Goal: Transaction & Acquisition: Purchase product/service

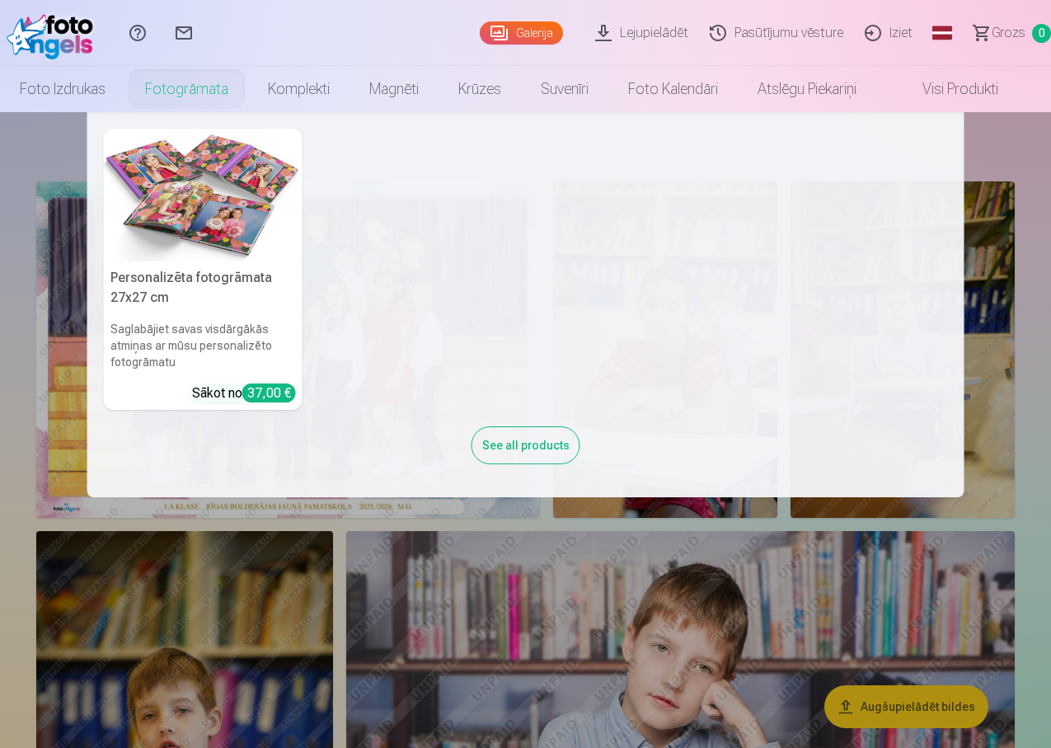
click at [175, 154] on img at bounding box center [203, 195] width 199 height 133
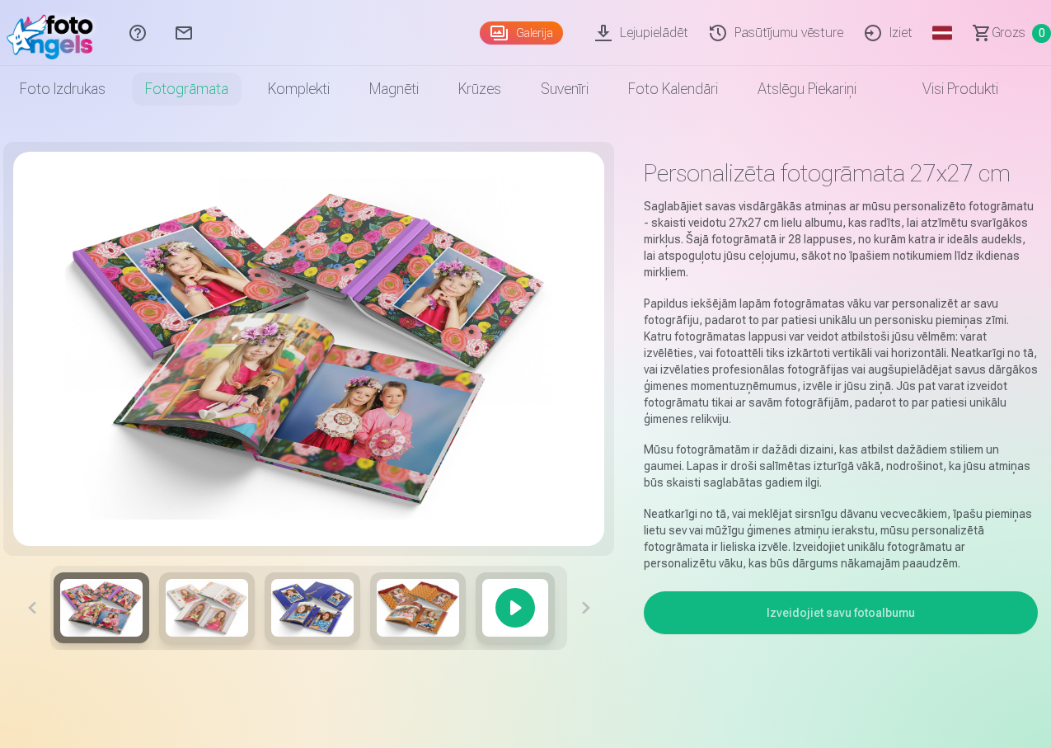
click at [186, 611] on img at bounding box center [207, 608] width 82 height 58
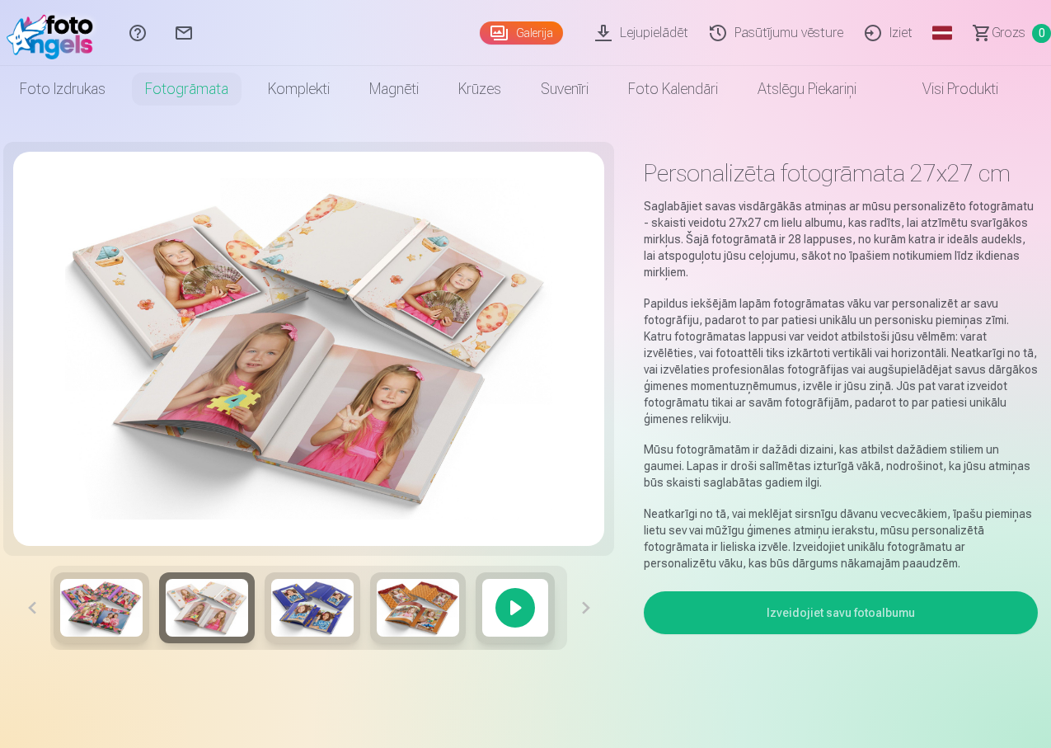
click at [291, 623] on img at bounding box center [312, 608] width 82 height 58
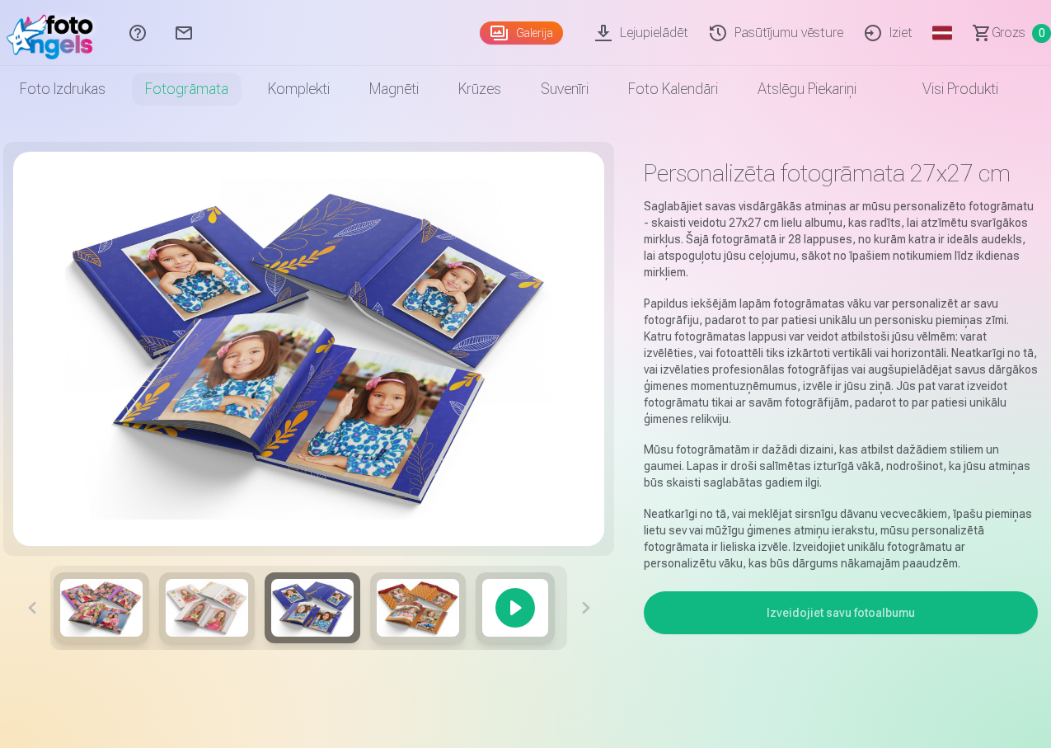
click at [408, 619] on img at bounding box center [418, 608] width 82 height 58
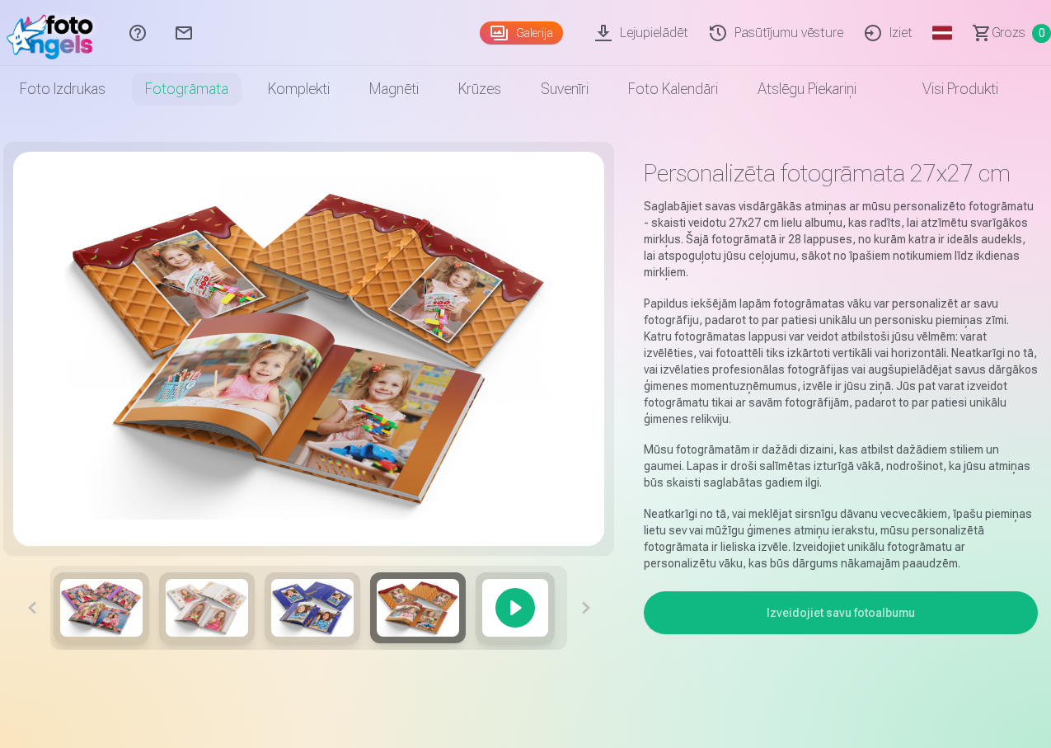
click at [508, 618] on div at bounding box center [515, 607] width 79 height 71
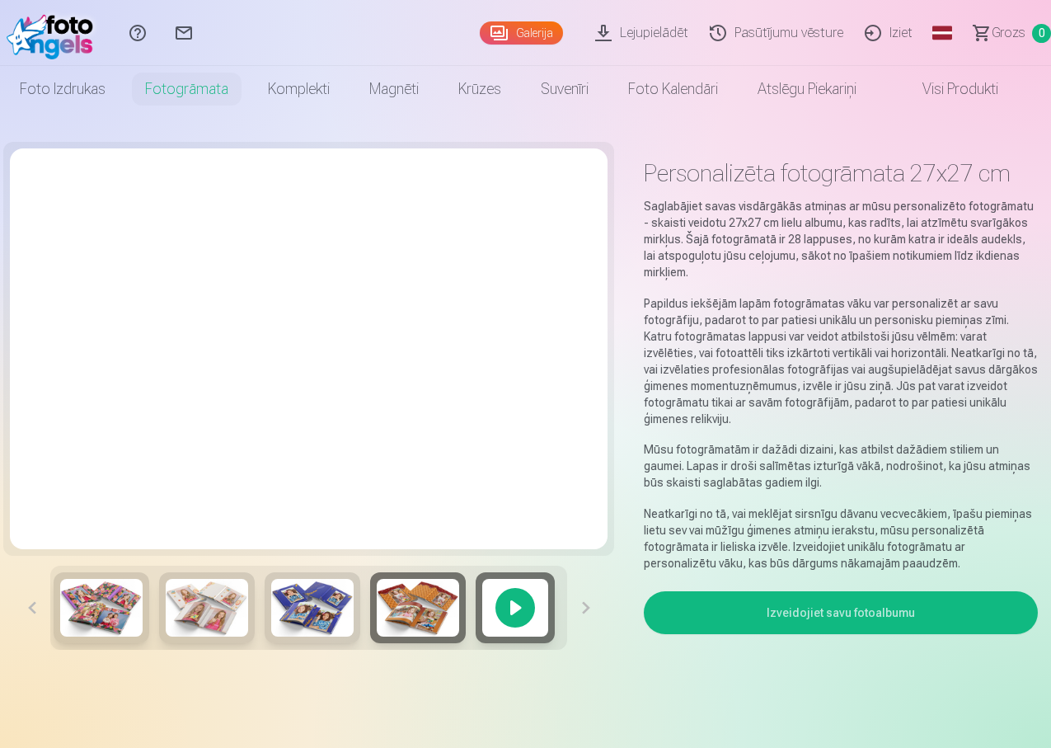
click at [816, 596] on button "Izveidojiet savu fotoalbumu" at bounding box center [841, 612] width 394 height 43
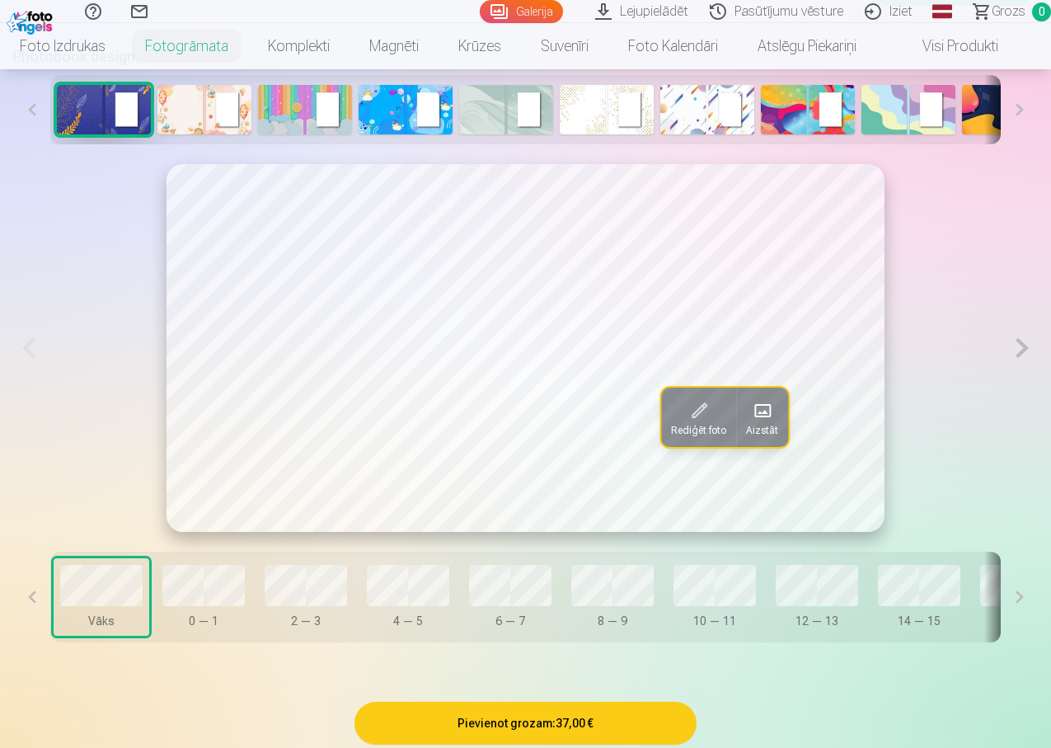
scroll to position [822, 0]
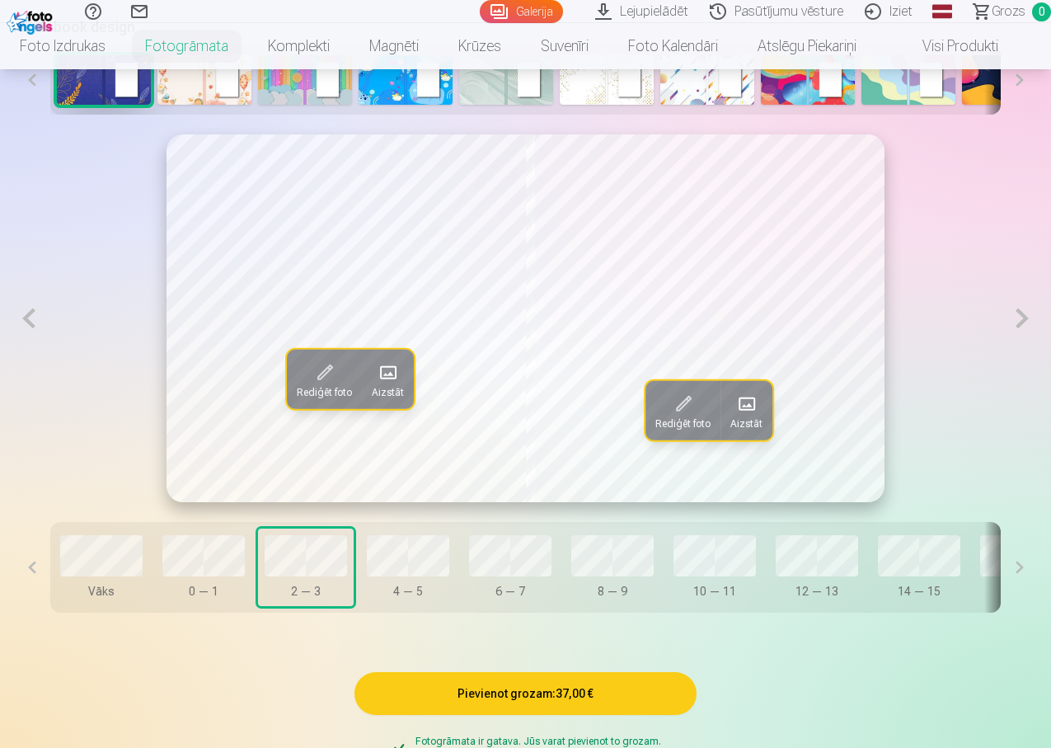
click at [692, 417] on span at bounding box center [682, 404] width 26 height 26
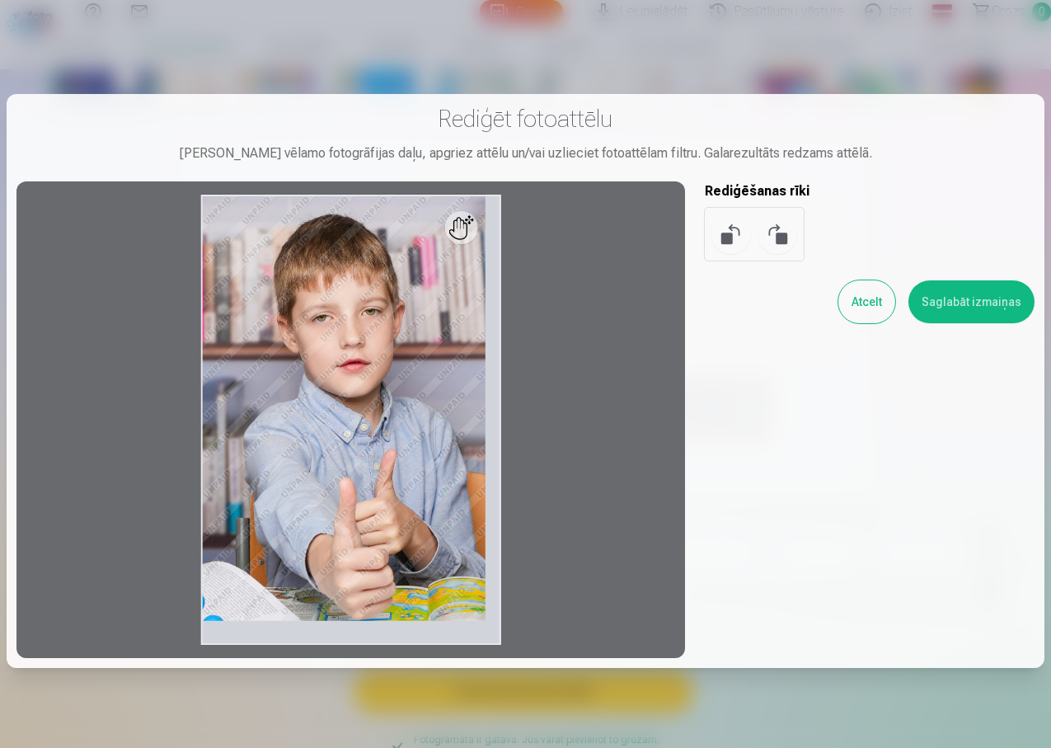
scroll to position [824, 0]
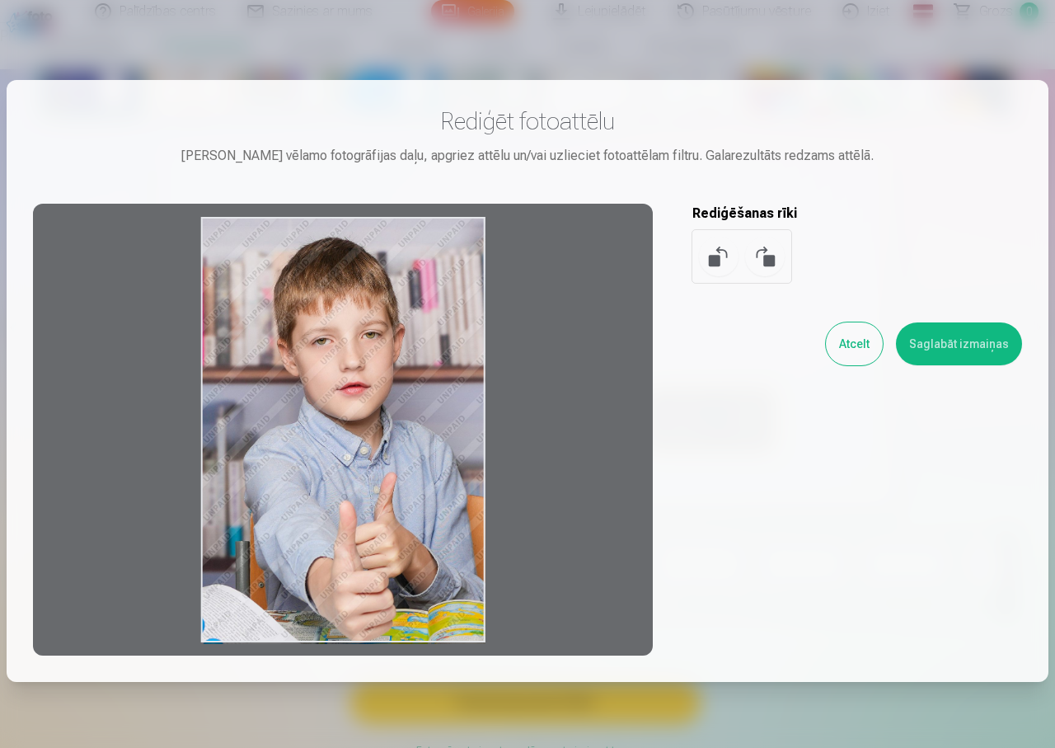
drag, startPoint x: 418, startPoint y: 529, endPoint x: 125, endPoint y: 541, distance: 292.9
click at [125, 541] on div at bounding box center [343, 430] width 620 height 452
click at [712, 256] on button at bounding box center [719, 257] width 40 height 40
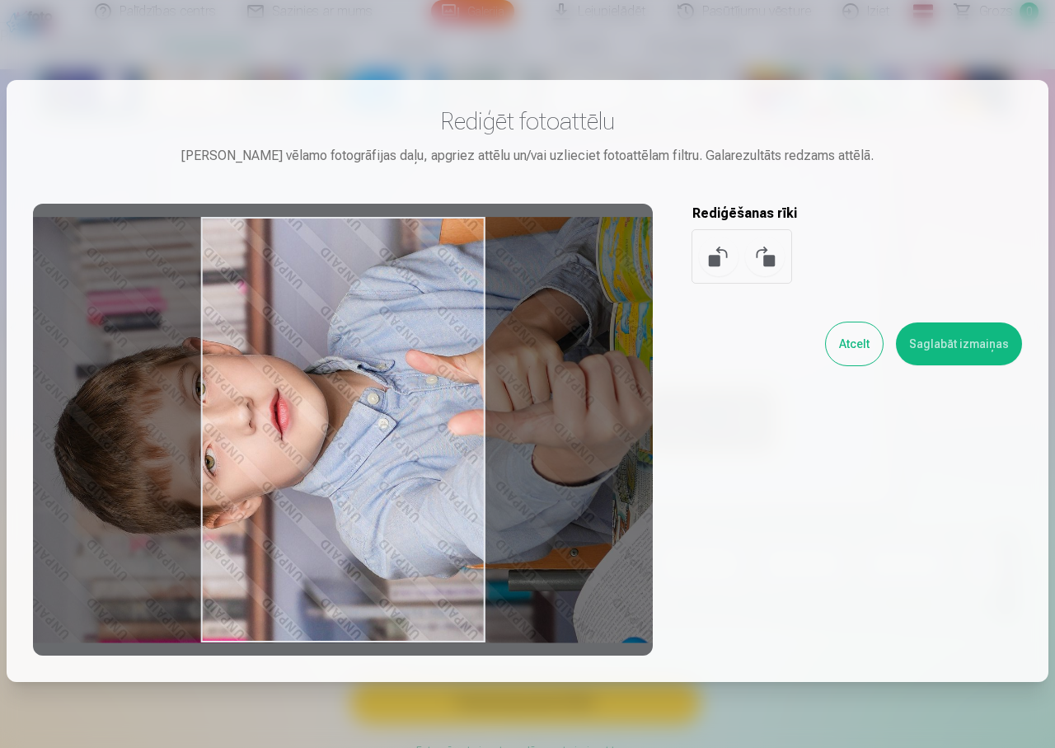
click at [713, 255] on button at bounding box center [719, 257] width 40 height 40
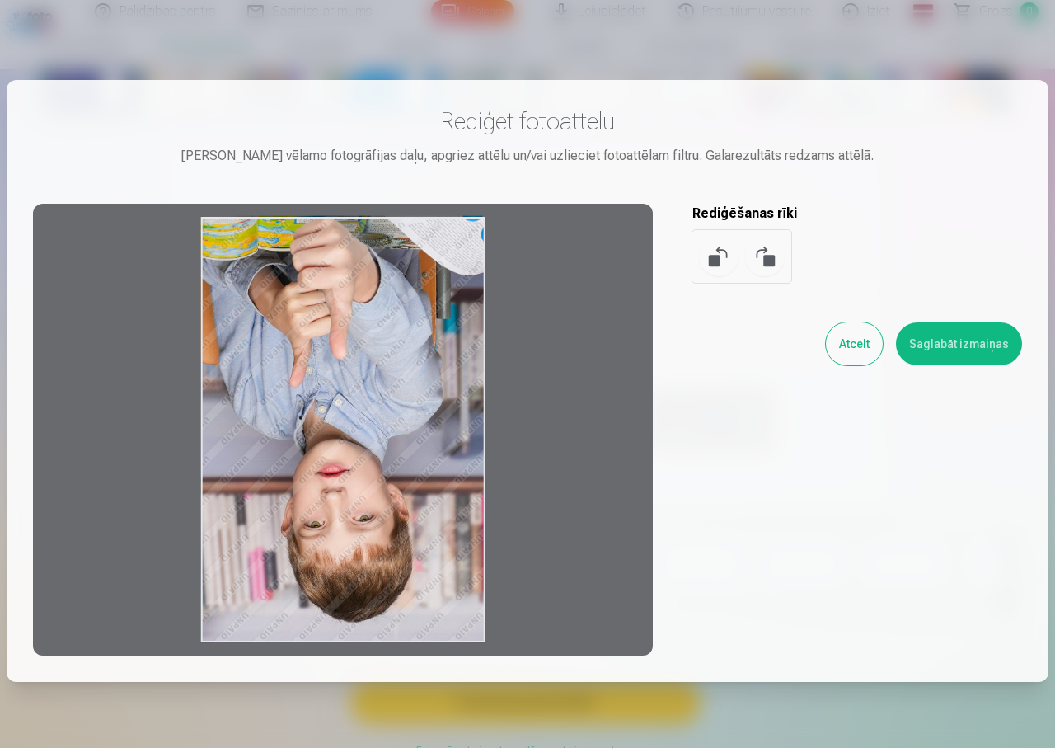
click at [713, 255] on button at bounding box center [719, 257] width 40 height 40
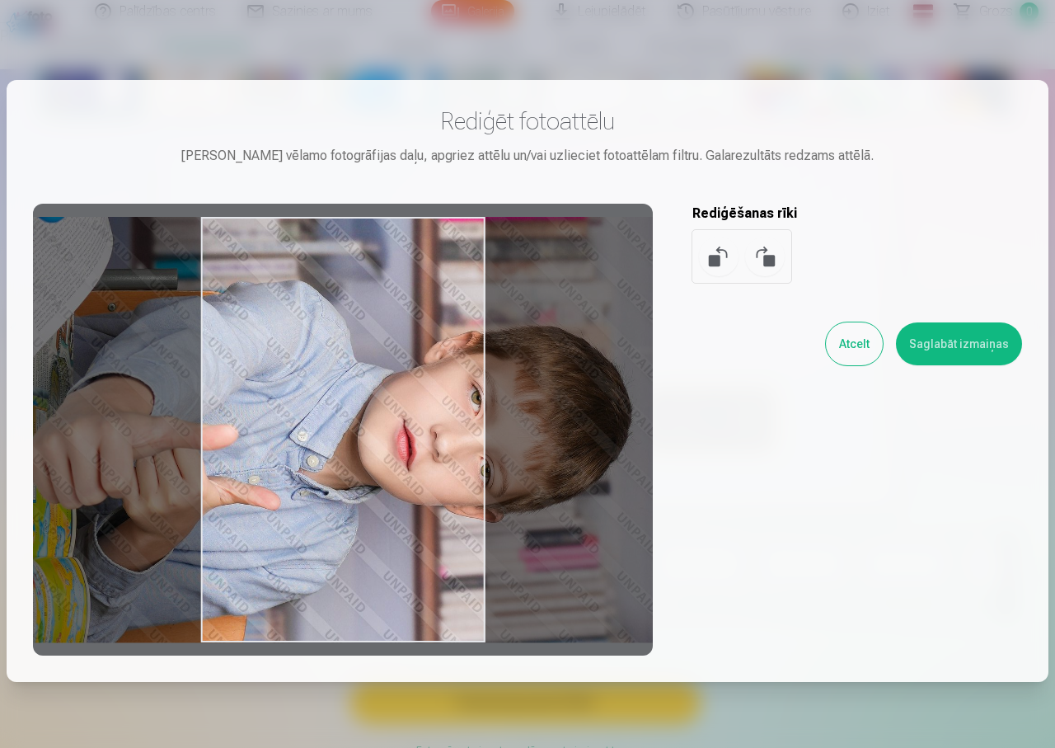
click at [713, 255] on button at bounding box center [719, 257] width 40 height 40
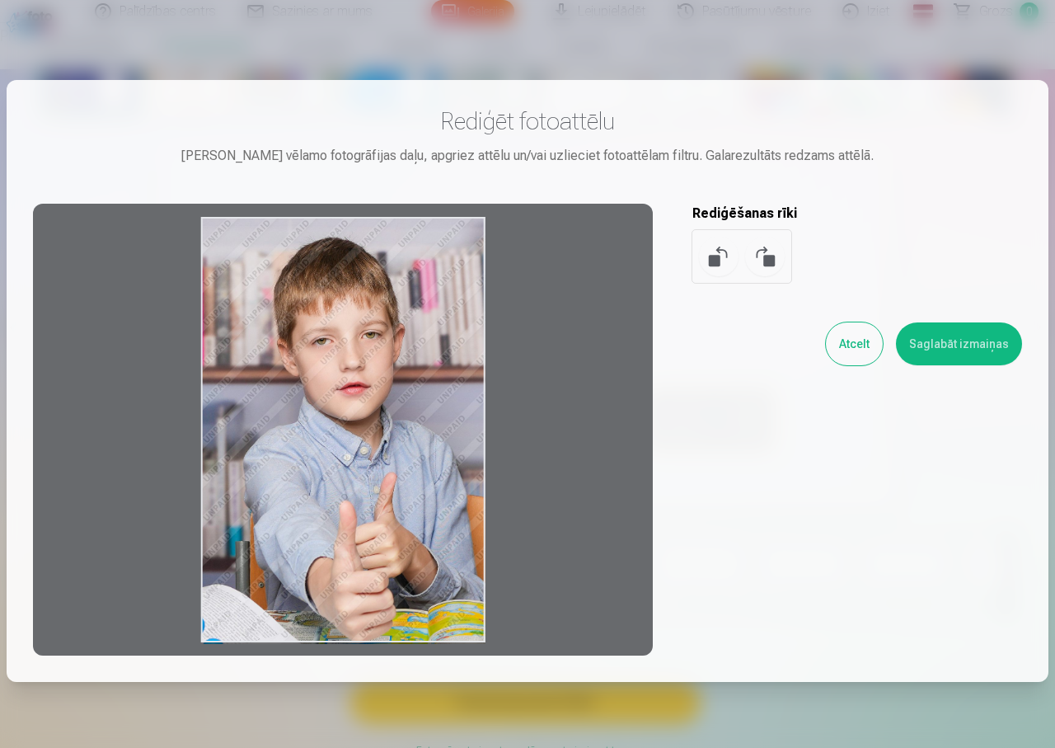
drag, startPoint x: 437, startPoint y: 329, endPoint x: 173, endPoint y: 364, distance: 266.1
click at [194, 359] on div at bounding box center [343, 430] width 620 height 452
click at [168, 359] on div at bounding box center [343, 430] width 620 height 452
drag, startPoint x: 223, startPoint y: 376, endPoint x: 209, endPoint y: 385, distance: 17.4
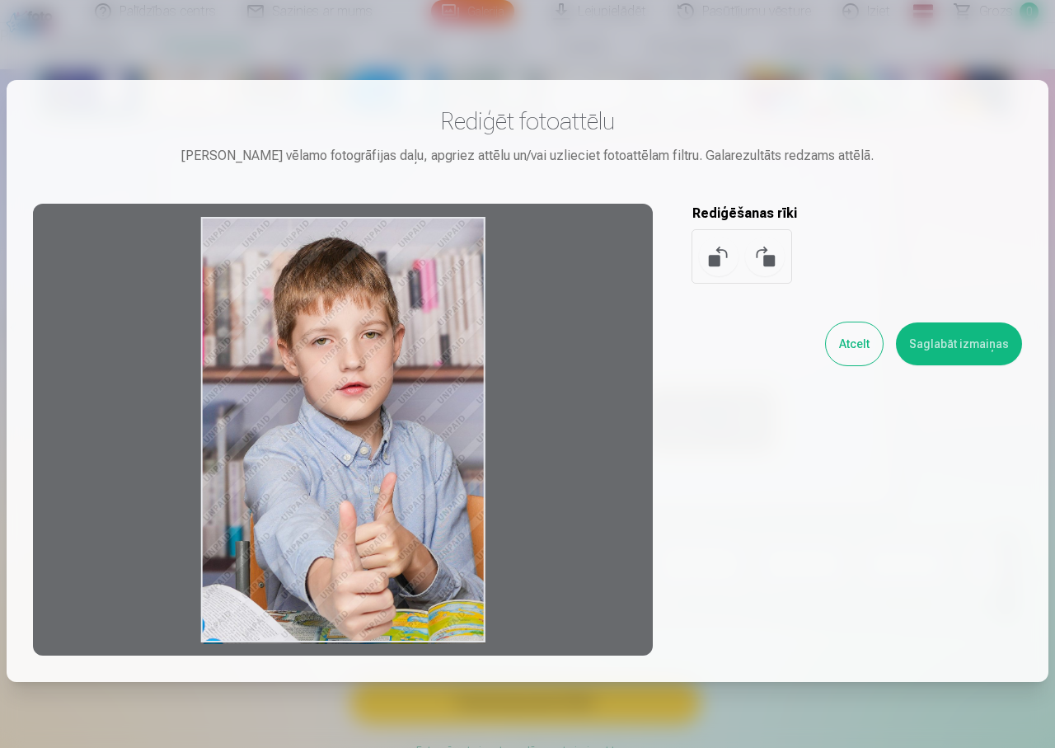
click at [210, 385] on div at bounding box center [343, 430] width 620 height 452
click at [201, 385] on div at bounding box center [343, 430] width 620 height 452
click at [402, 560] on div at bounding box center [343, 430] width 620 height 452
click at [561, 13] on div at bounding box center [527, 374] width 1055 height 748
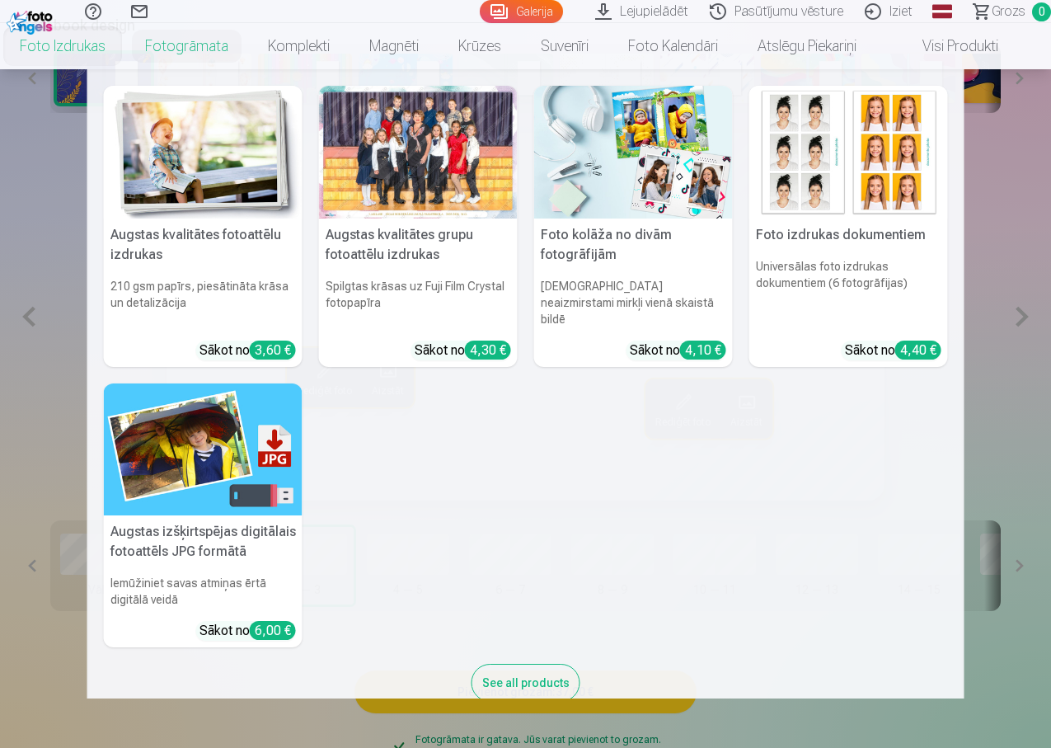
click at [415, 166] on div at bounding box center [418, 152] width 199 height 133
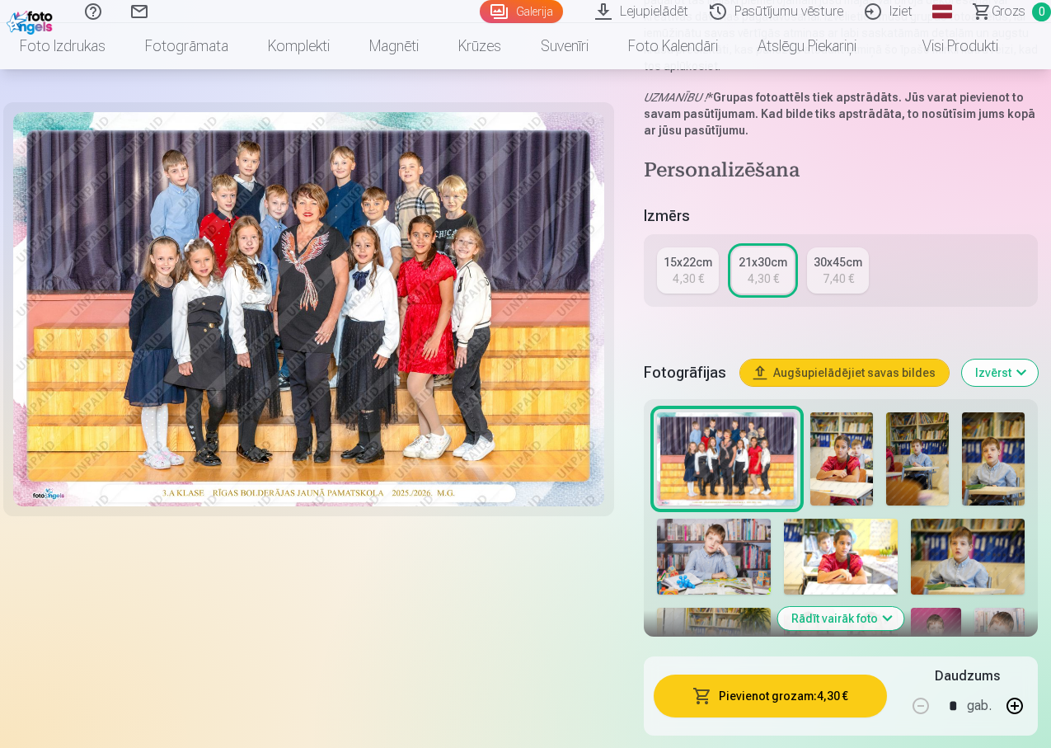
scroll to position [412, 0]
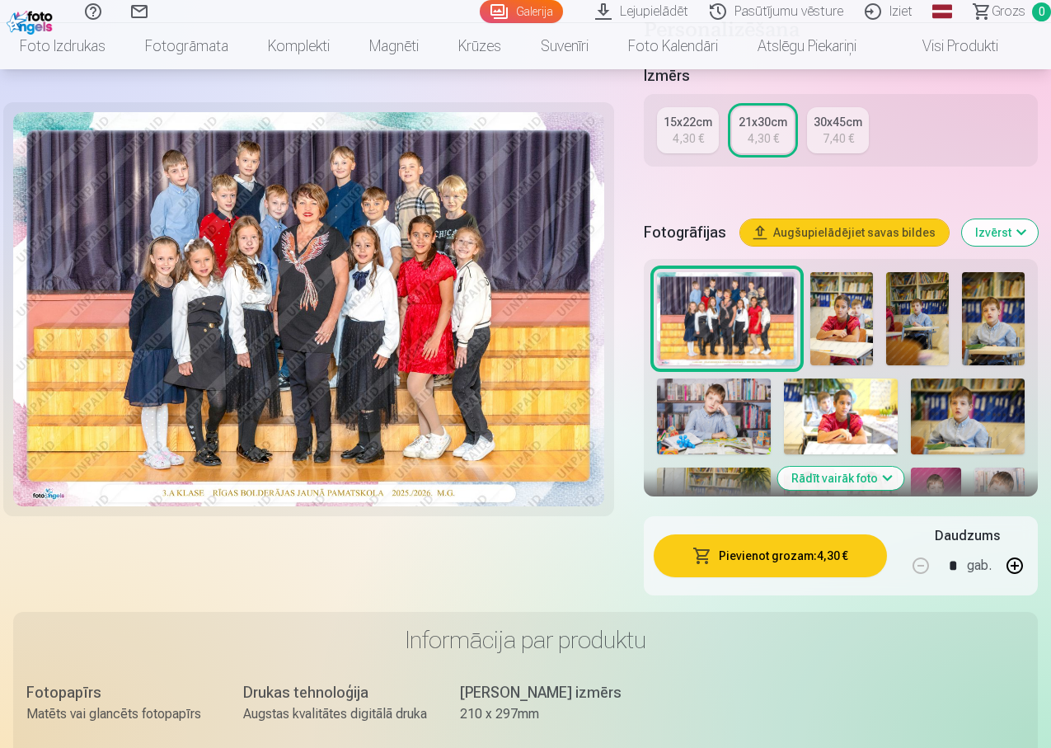
click at [815, 544] on button "Pievienot grozam : 4,30 €" at bounding box center [770, 555] width 233 height 43
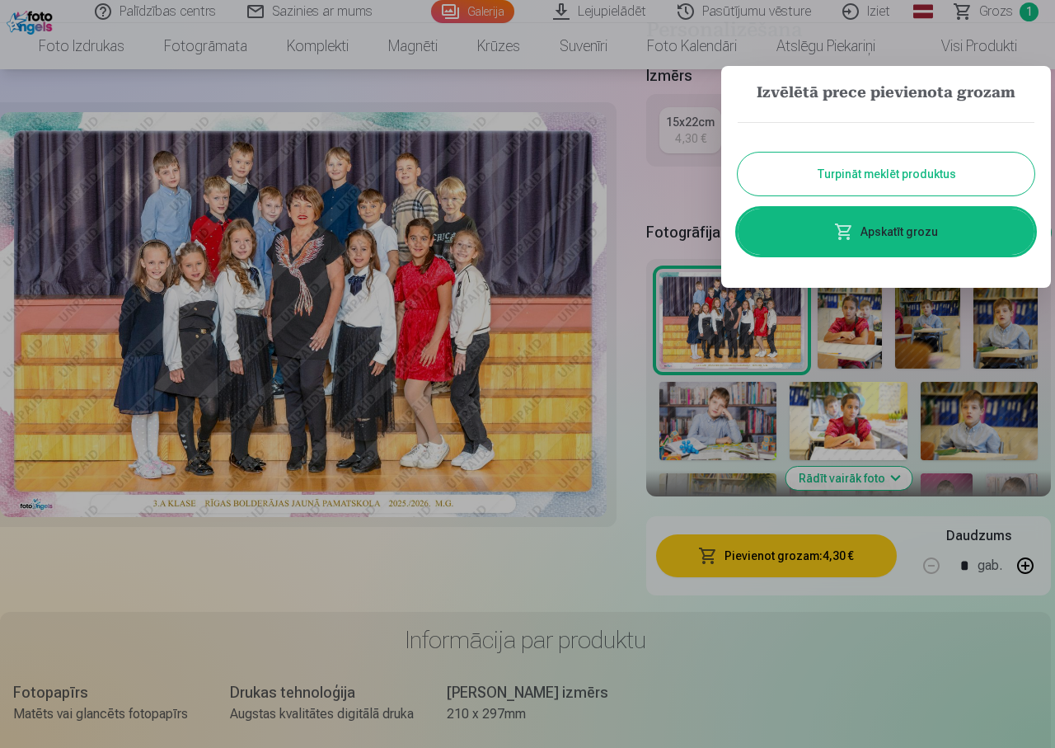
click at [891, 176] on button "Turpināt meklēt produktus" at bounding box center [886, 174] width 297 height 43
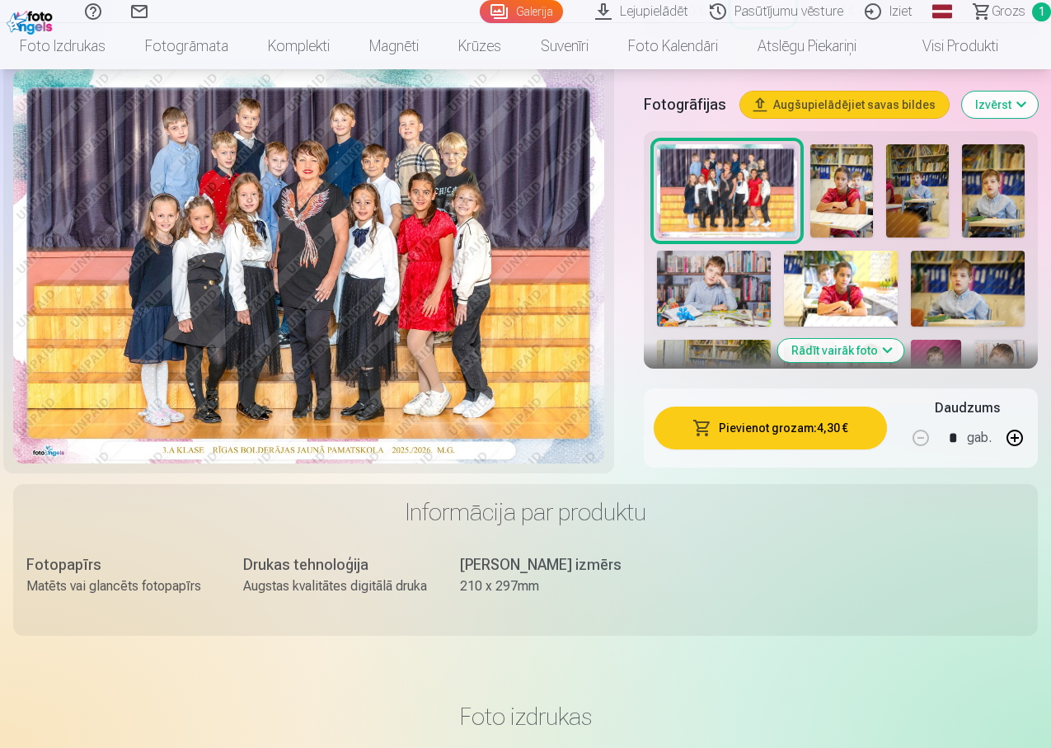
scroll to position [577, 0]
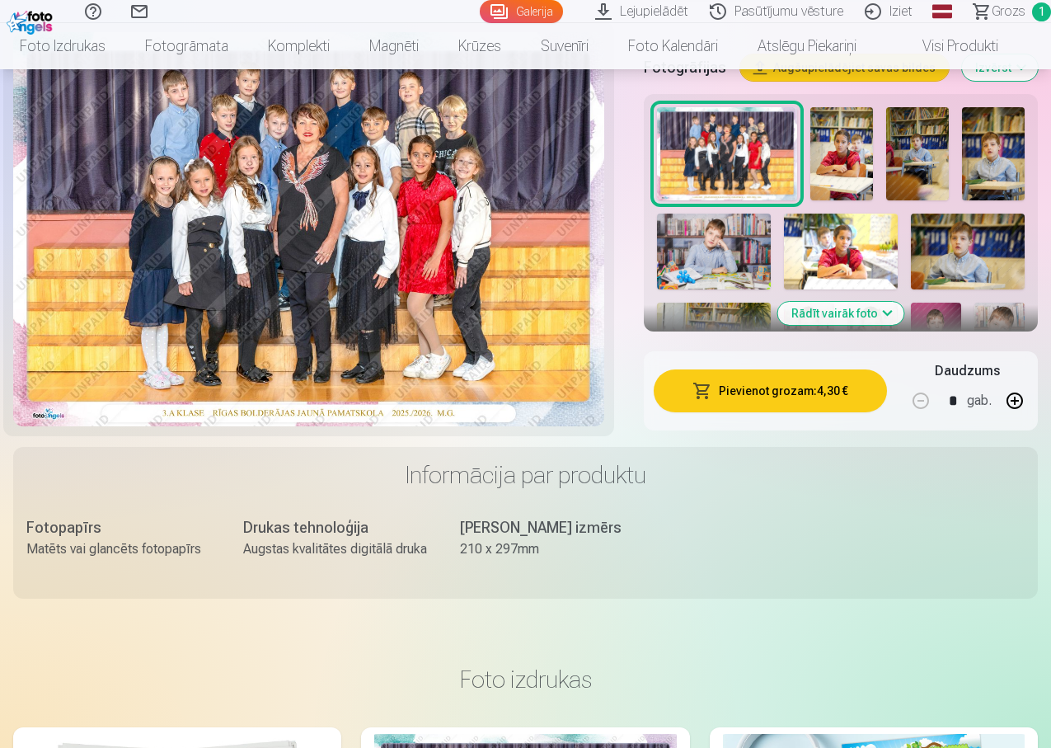
click at [869, 302] on button "Rādīt vairāk foto" at bounding box center [841, 313] width 126 height 23
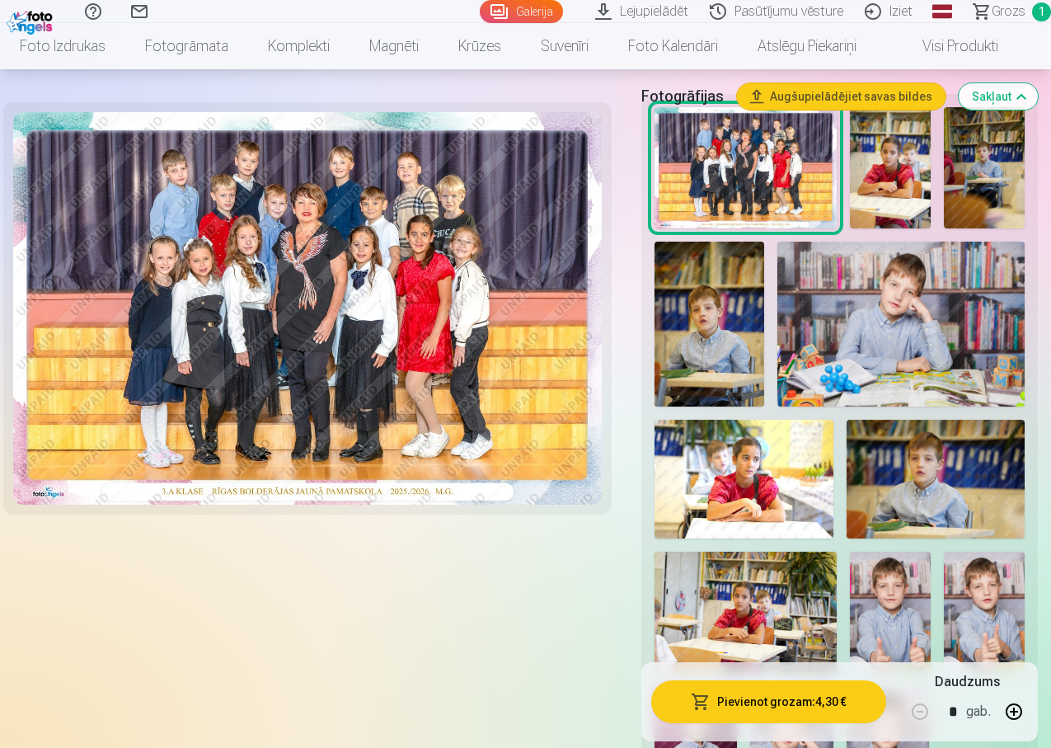
click at [871, 297] on img at bounding box center [900, 324] width 247 height 165
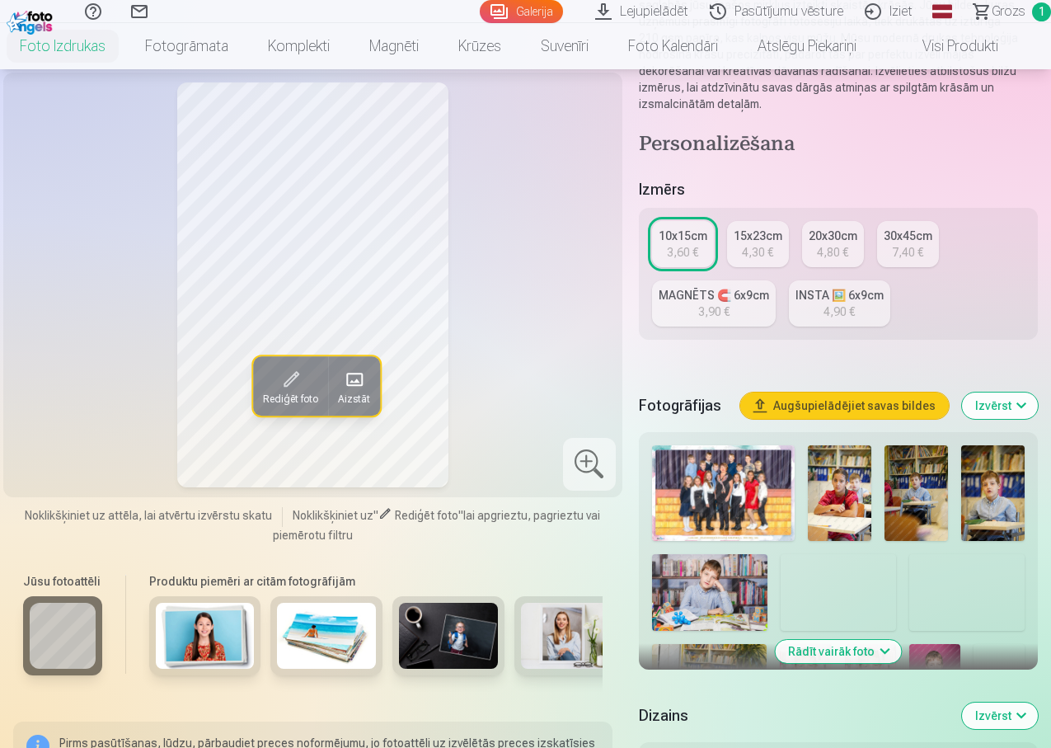
scroll to position [330, 0]
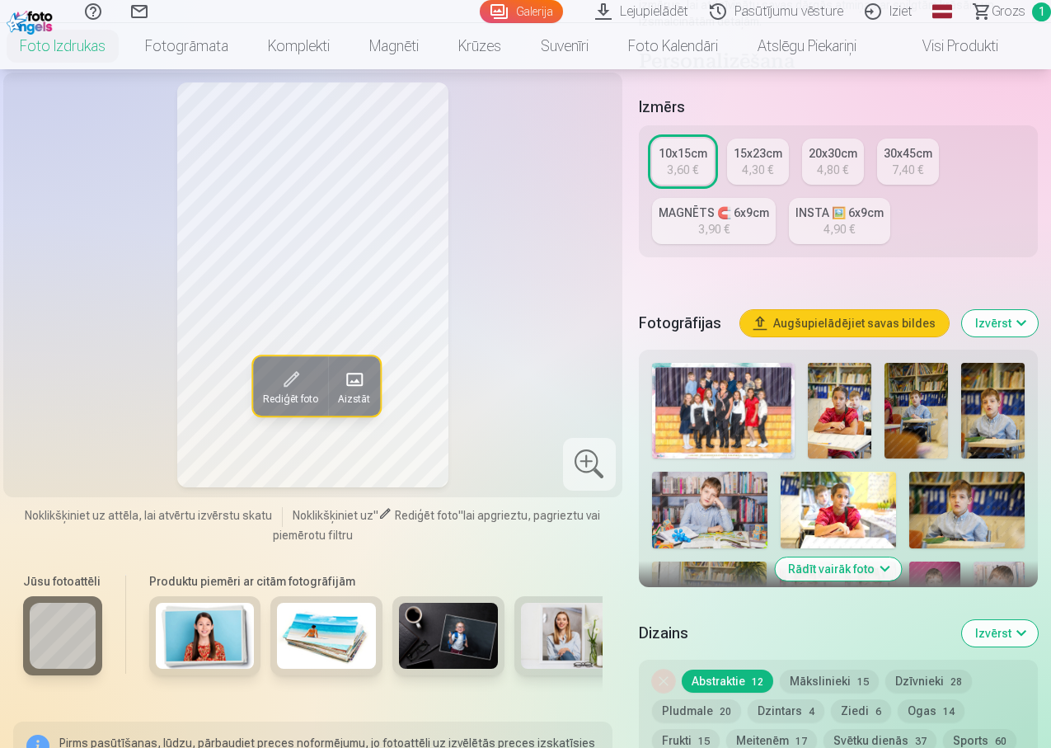
click at [870, 557] on button "Rādīt vairāk foto" at bounding box center [838, 568] width 126 height 23
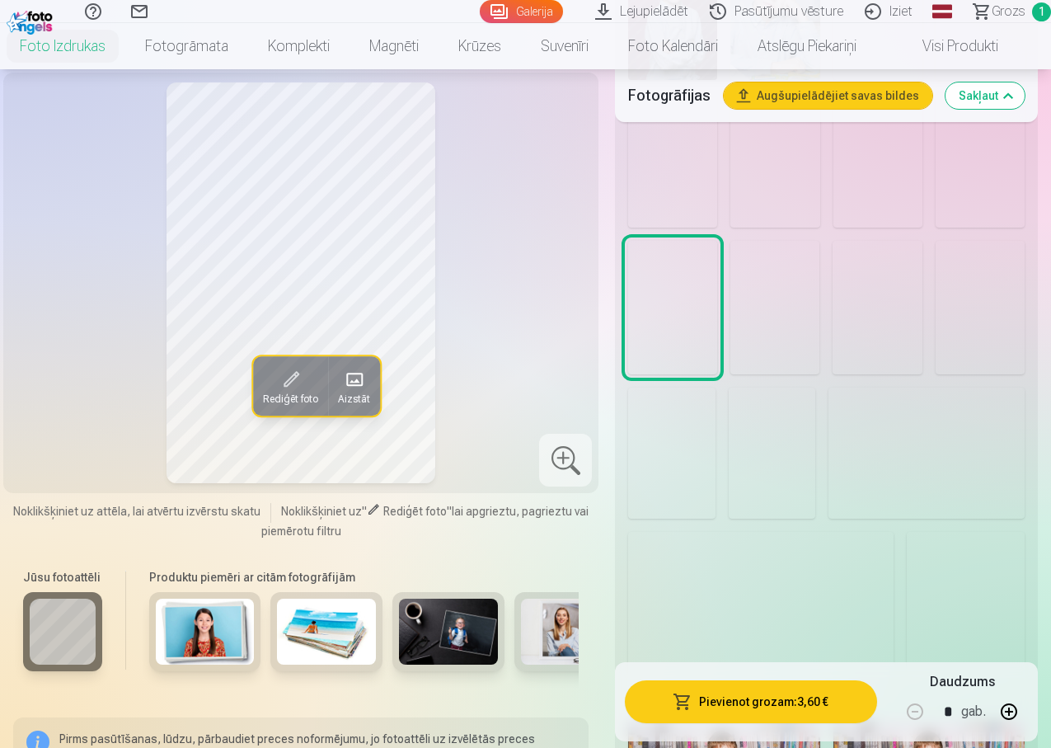
scroll to position [1319, 0]
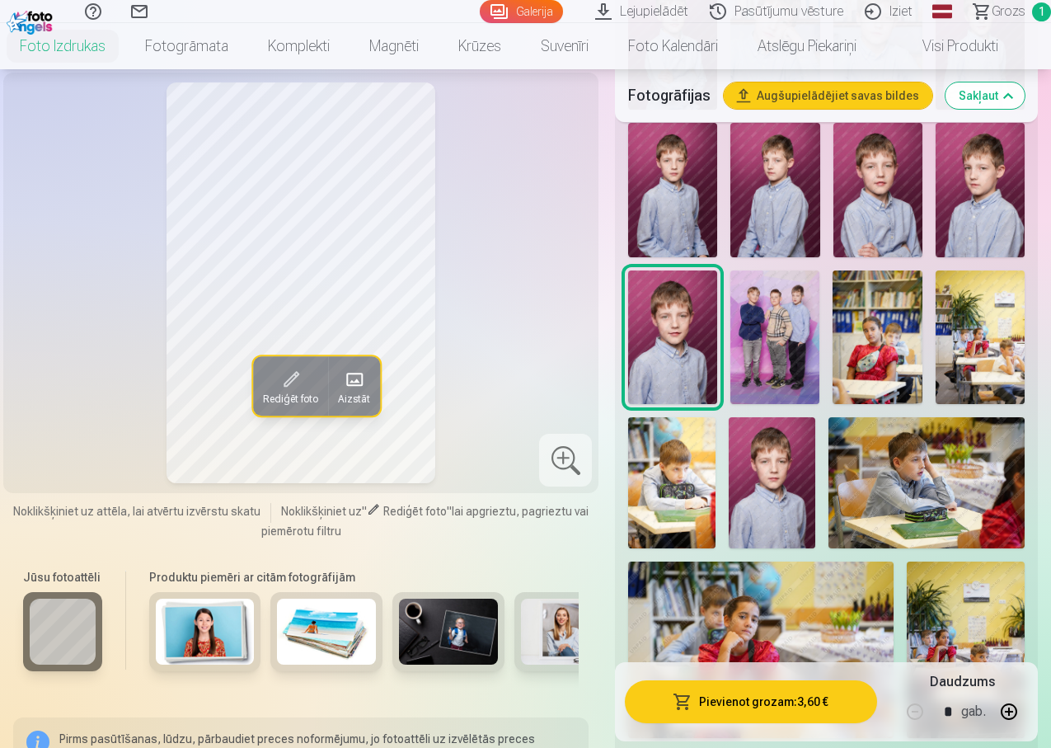
click at [717, 307] on img at bounding box center [672, 337] width 89 height 134
click at [905, 207] on img at bounding box center [878, 190] width 89 height 134
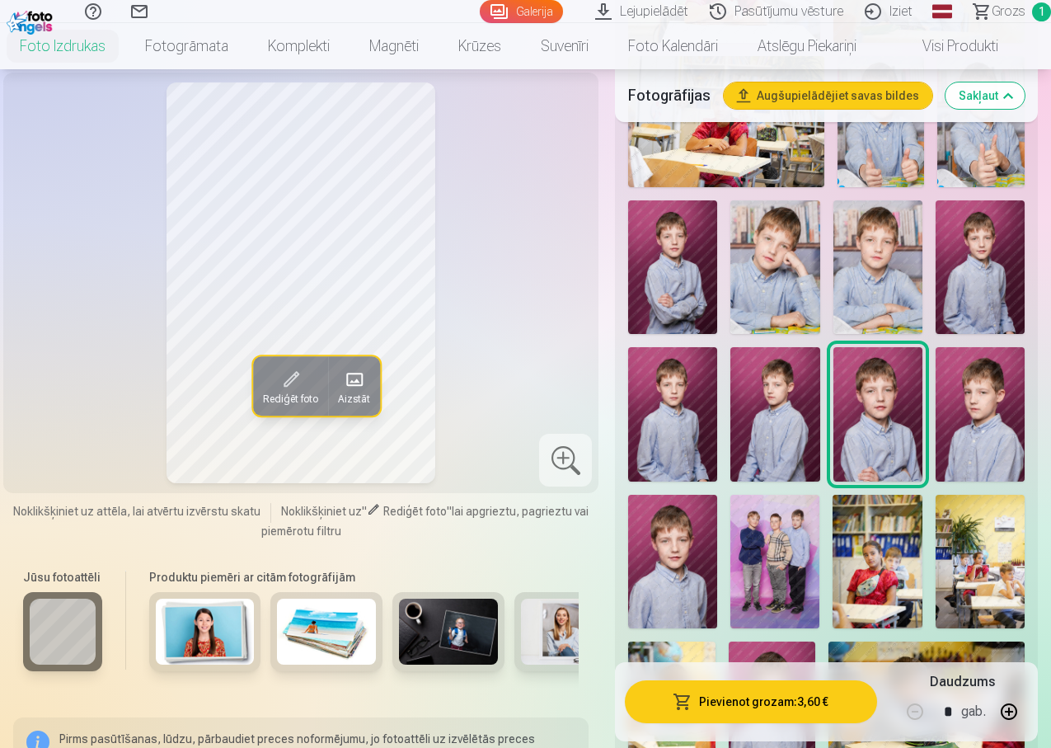
scroll to position [1072, 0]
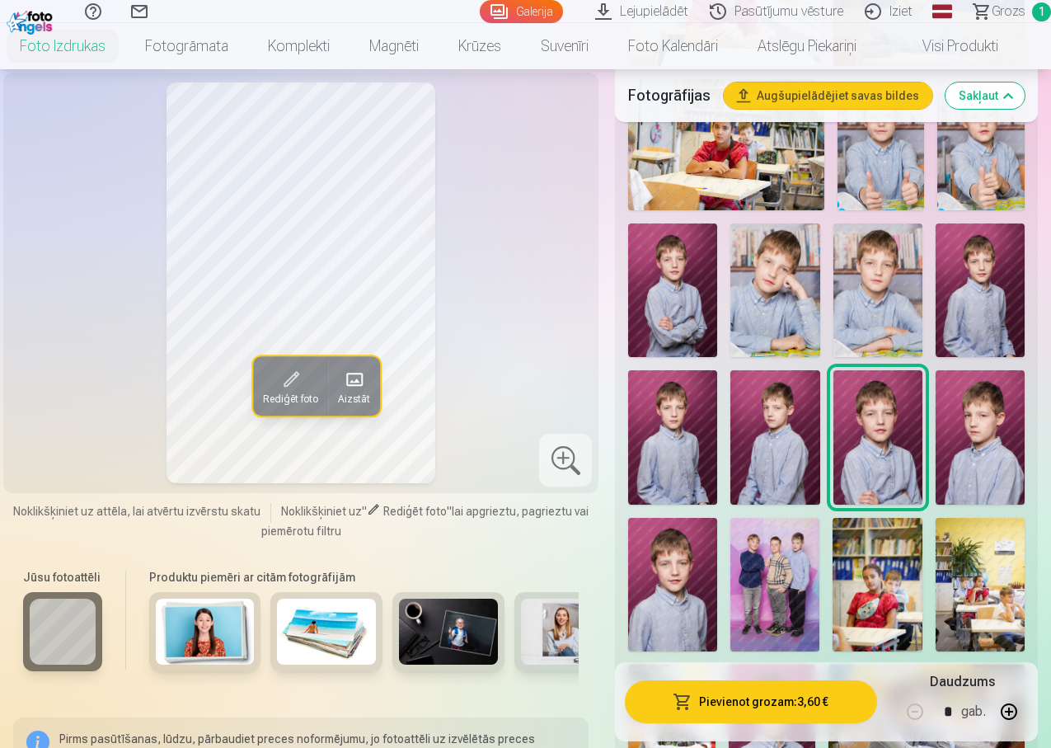
click at [993, 284] on img at bounding box center [980, 290] width 89 height 134
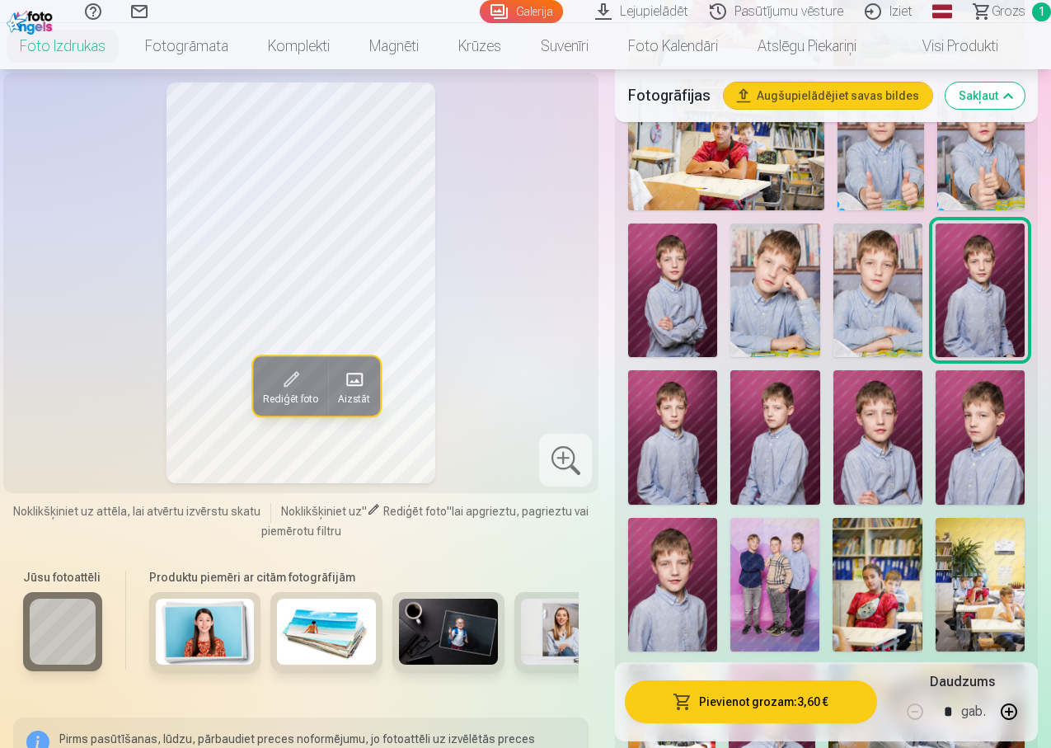
click at [921, 265] on img at bounding box center [878, 290] width 89 height 134
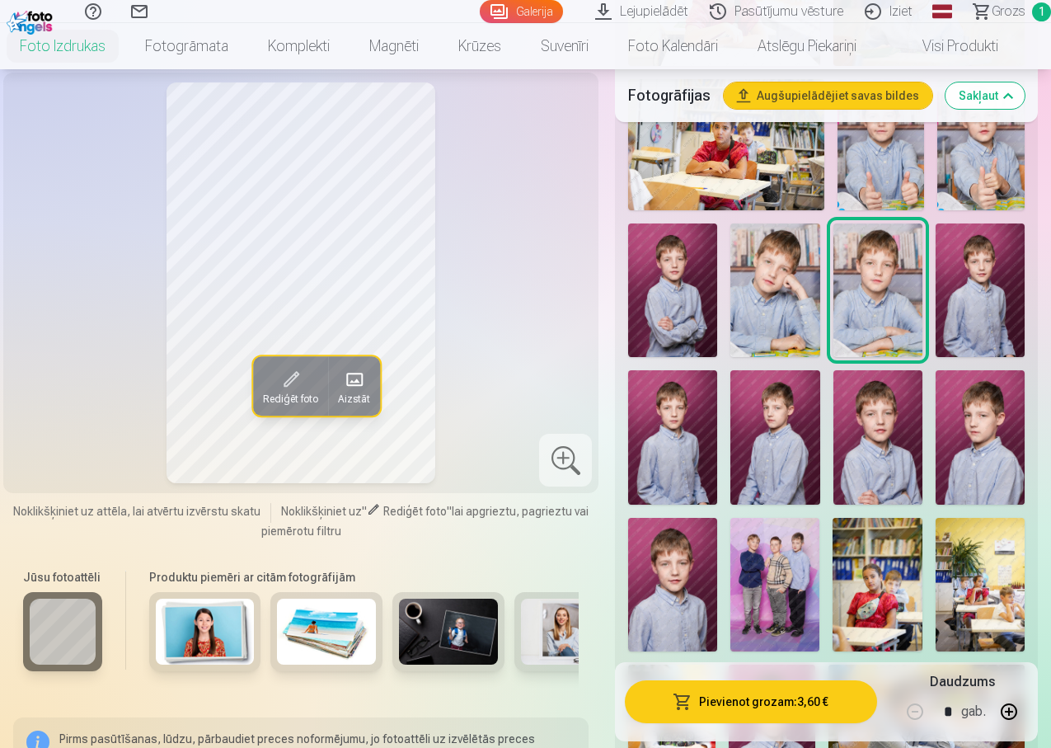
click at [815, 284] on img at bounding box center [774, 290] width 89 height 134
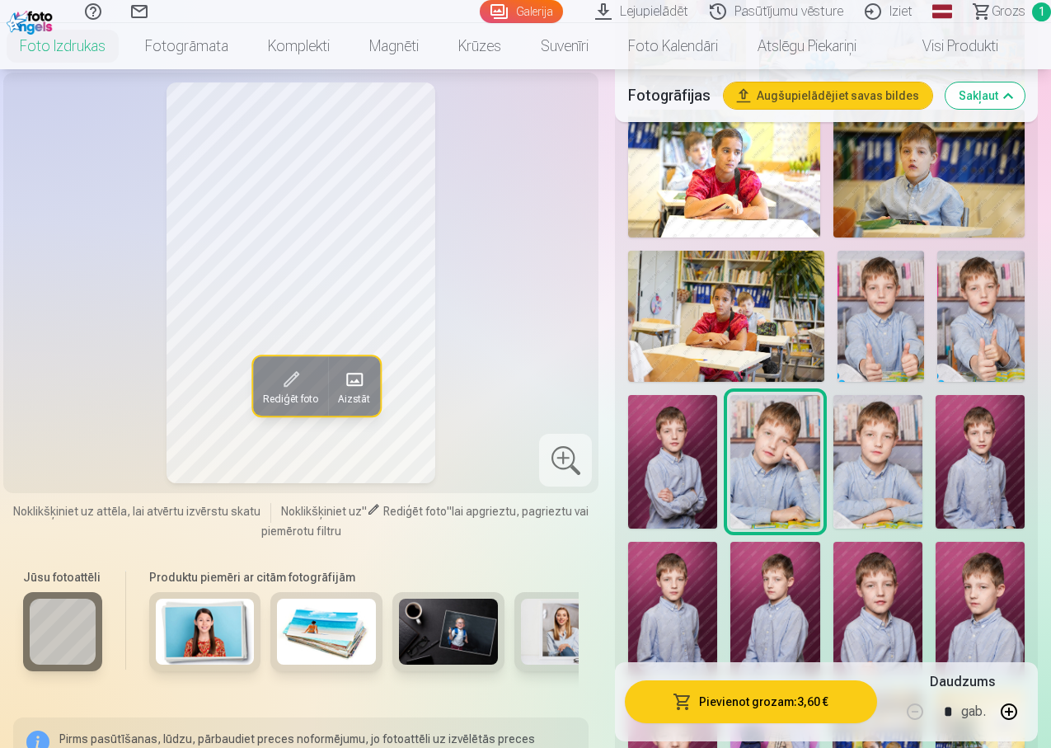
scroll to position [907, 0]
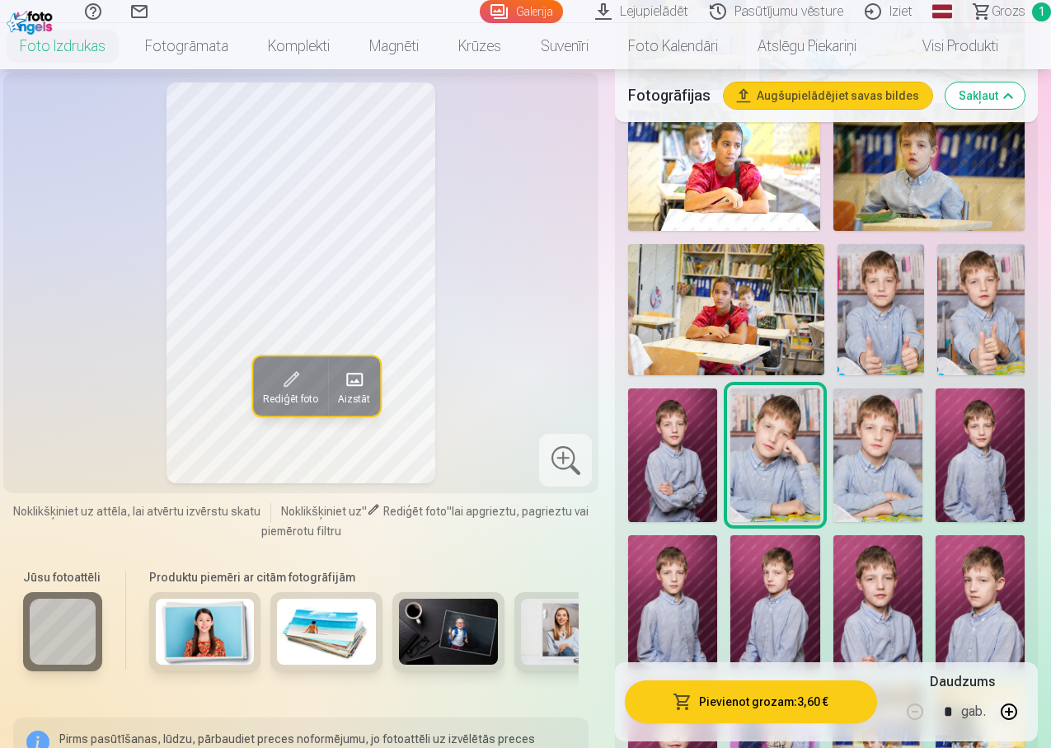
click at [898, 433] on img at bounding box center [878, 455] width 89 height 134
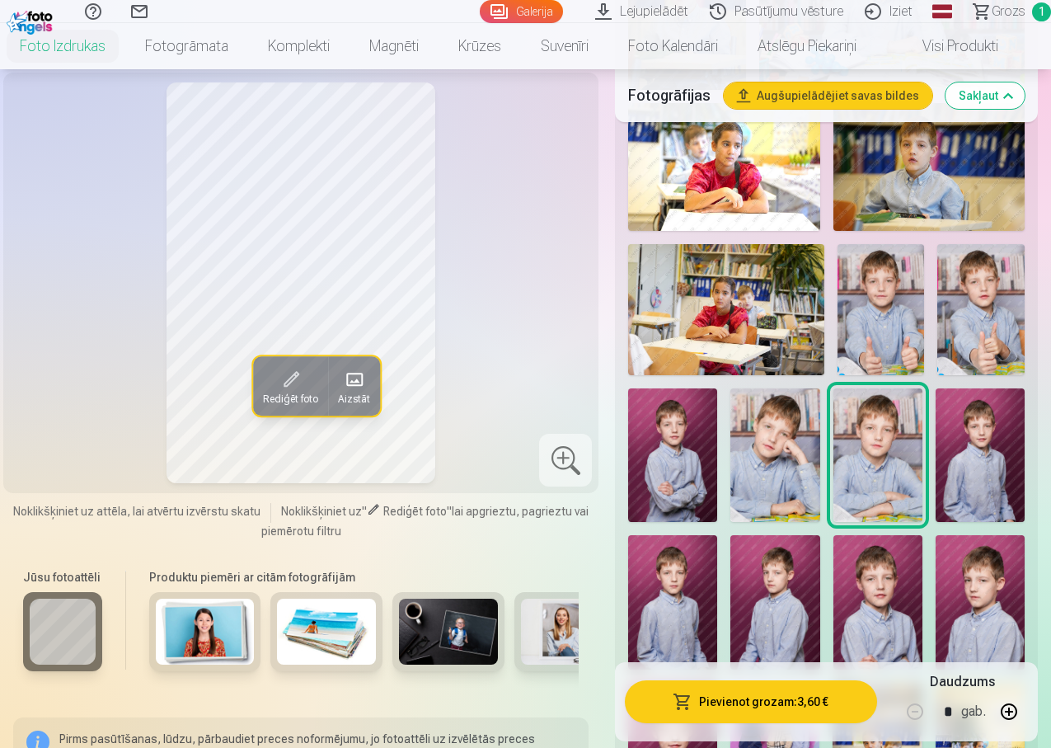
click at [787, 445] on img at bounding box center [774, 455] width 89 height 134
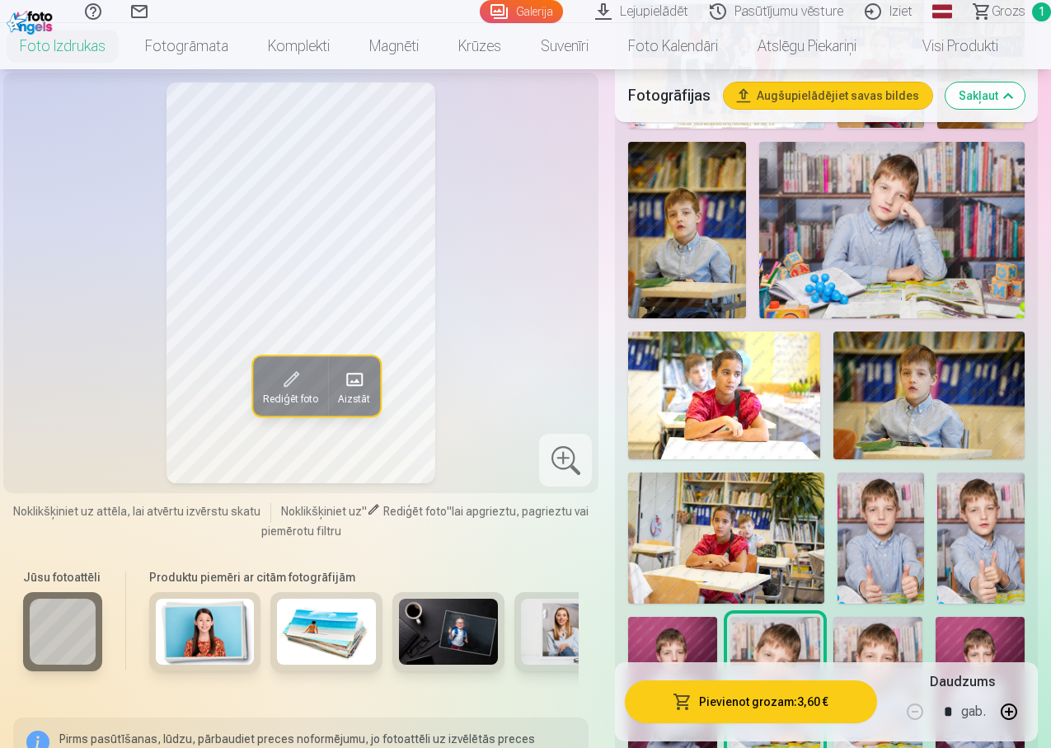
scroll to position [660, 0]
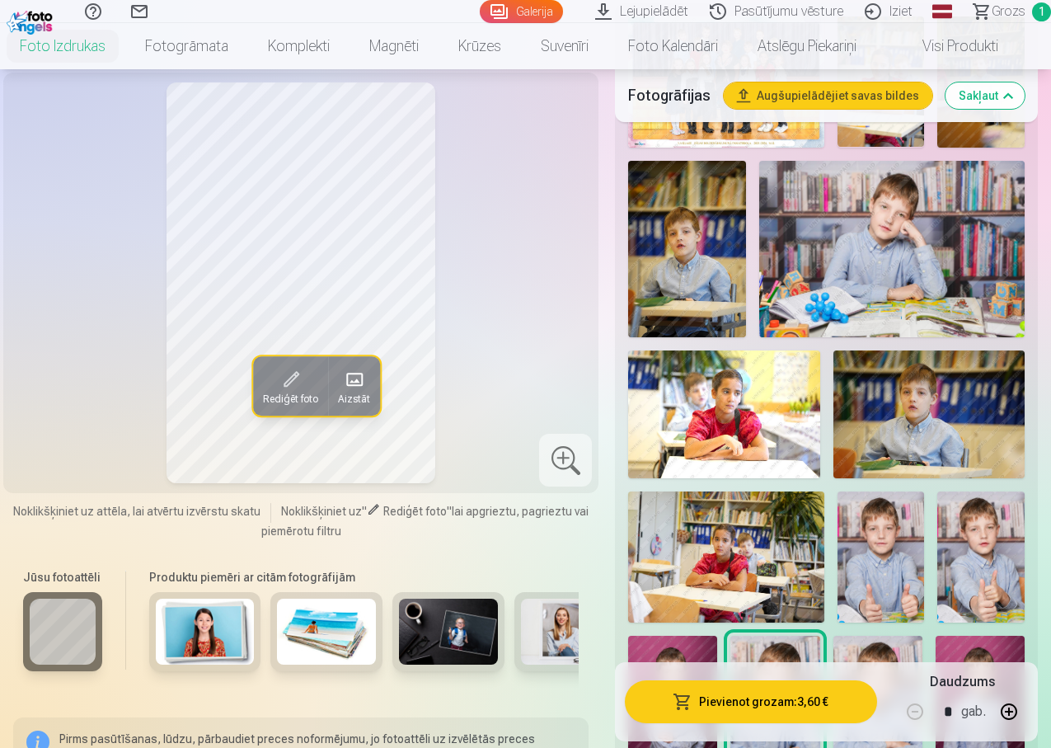
click at [941, 279] on img at bounding box center [891, 249] width 265 height 177
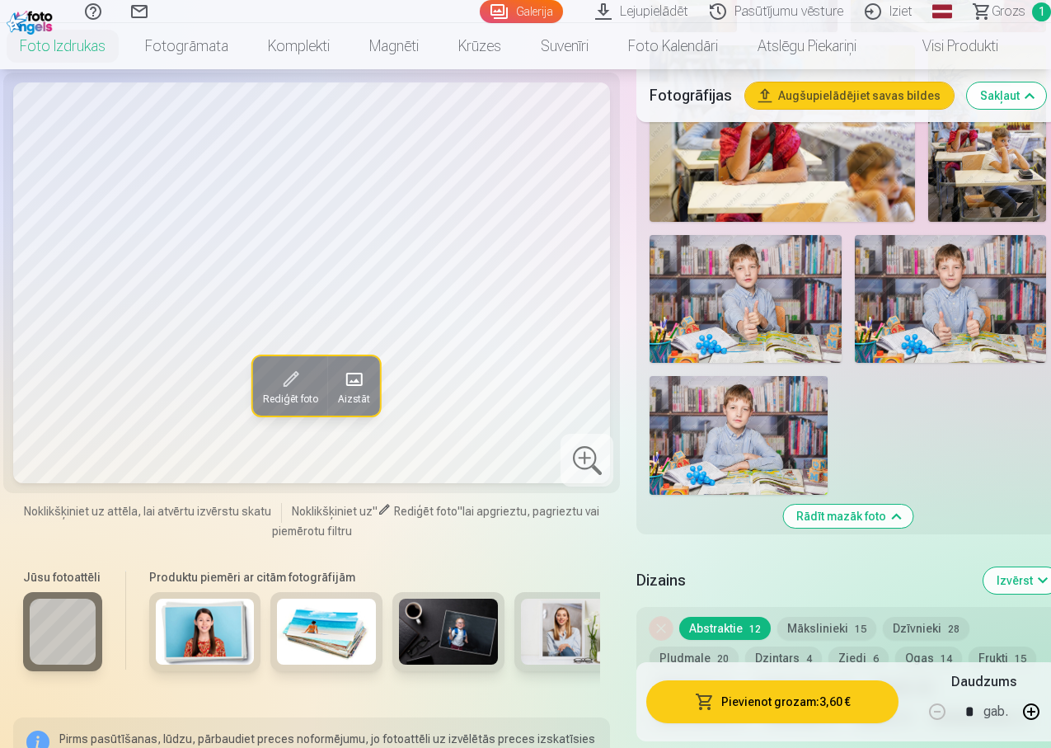
scroll to position [2061, 0]
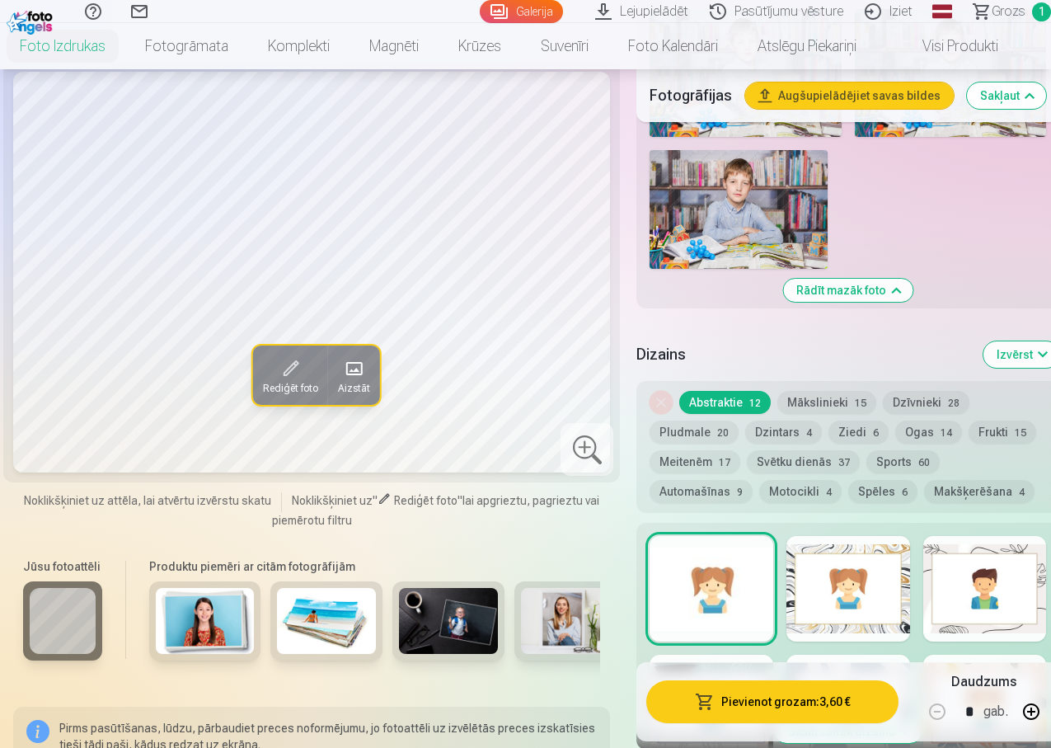
click at [784, 702] on button "Pievienot grozam : 3,60 €" at bounding box center [772, 701] width 252 height 43
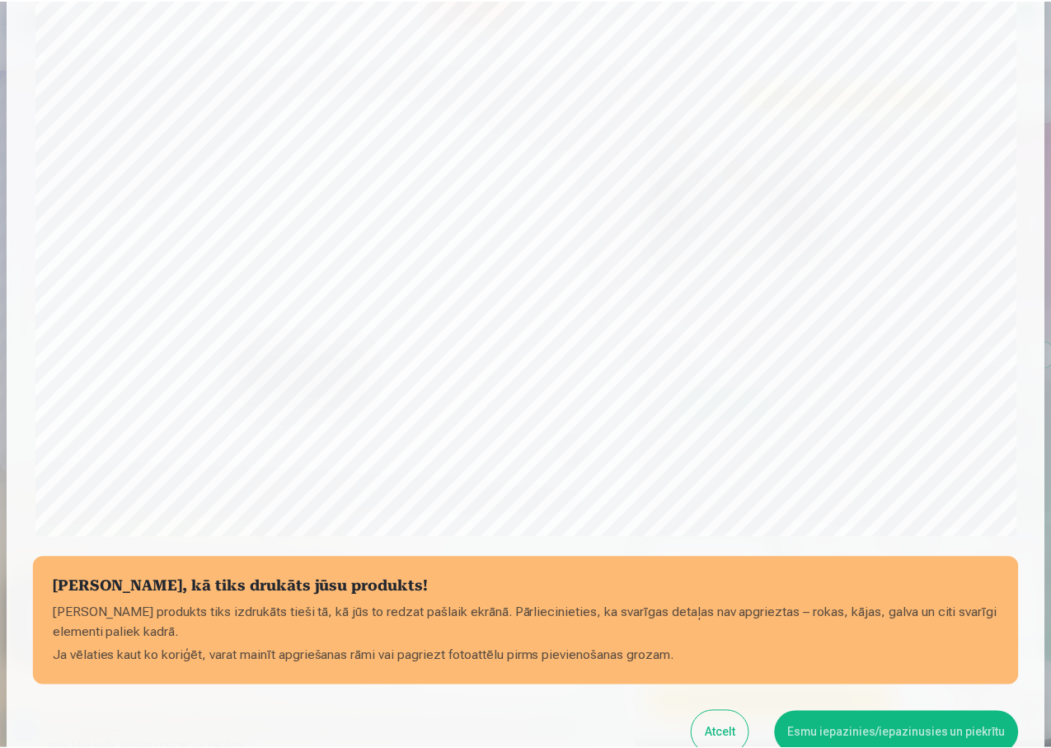
scroll to position [426, 0]
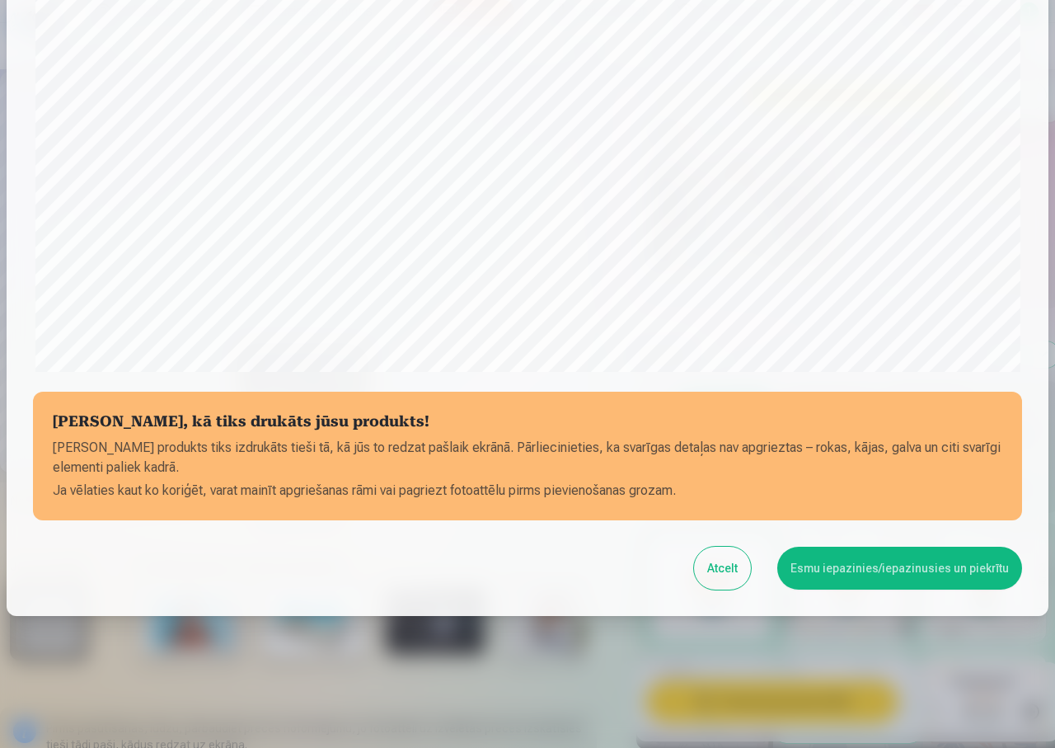
click at [864, 568] on button "Esmu iepazinies/iepazinusies un piekrītu" at bounding box center [899, 568] width 245 height 43
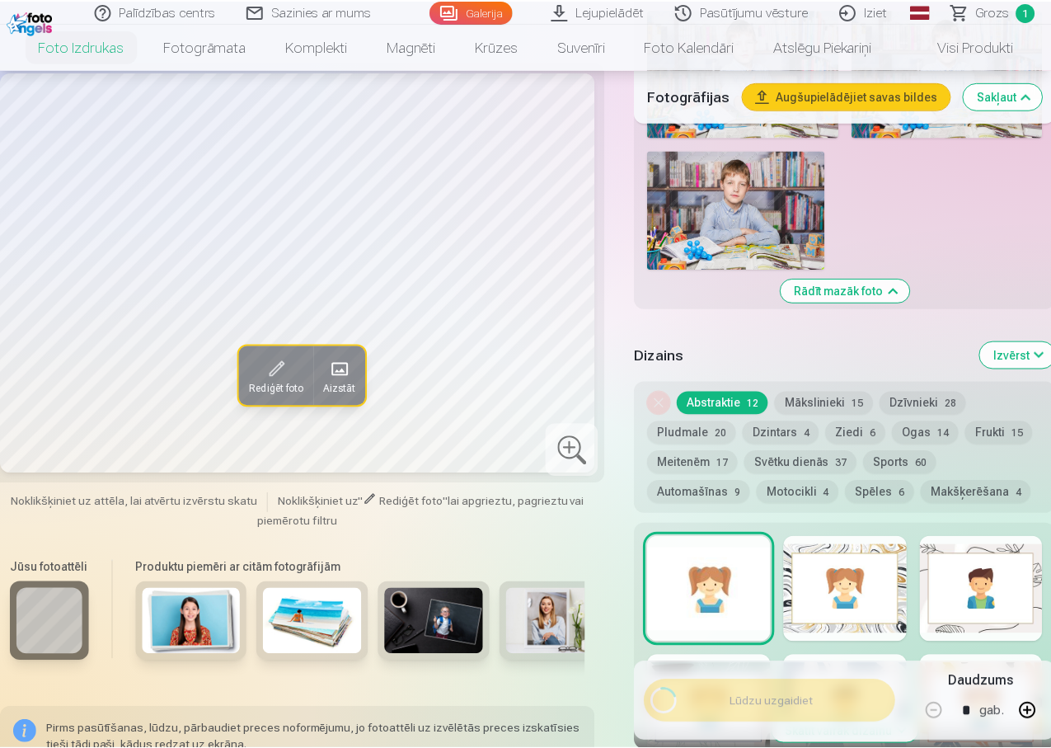
scroll to position [424, 0]
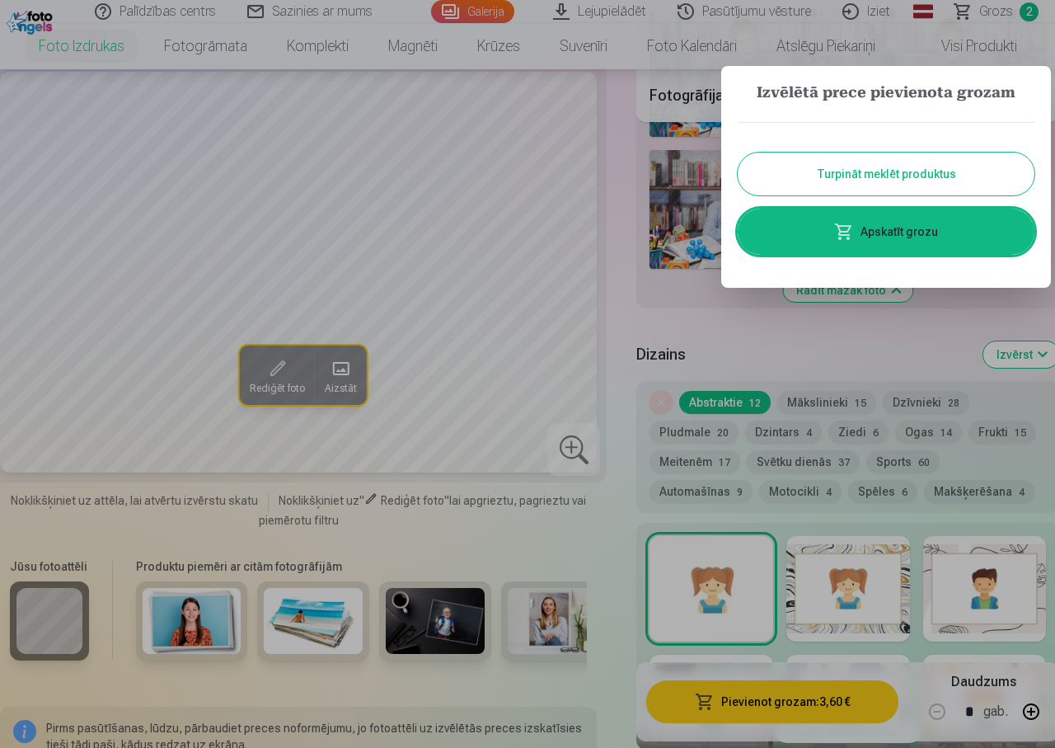
click at [908, 162] on button "Turpināt meklēt produktus" at bounding box center [886, 174] width 297 height 43
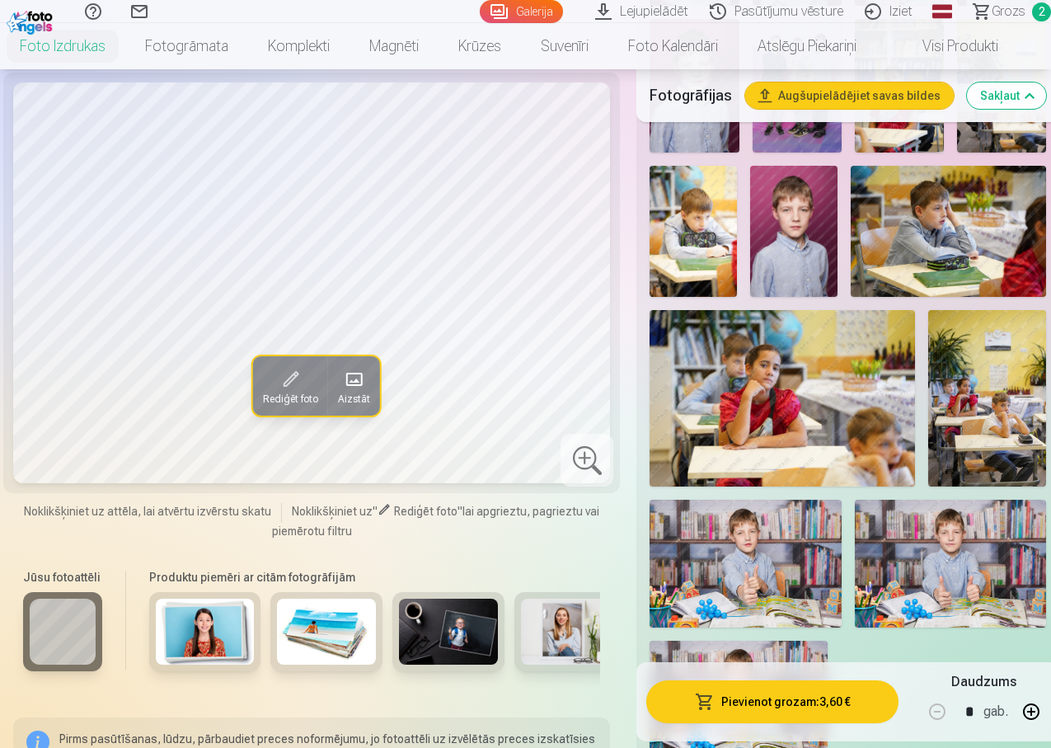
scroll to position [1567, 0]
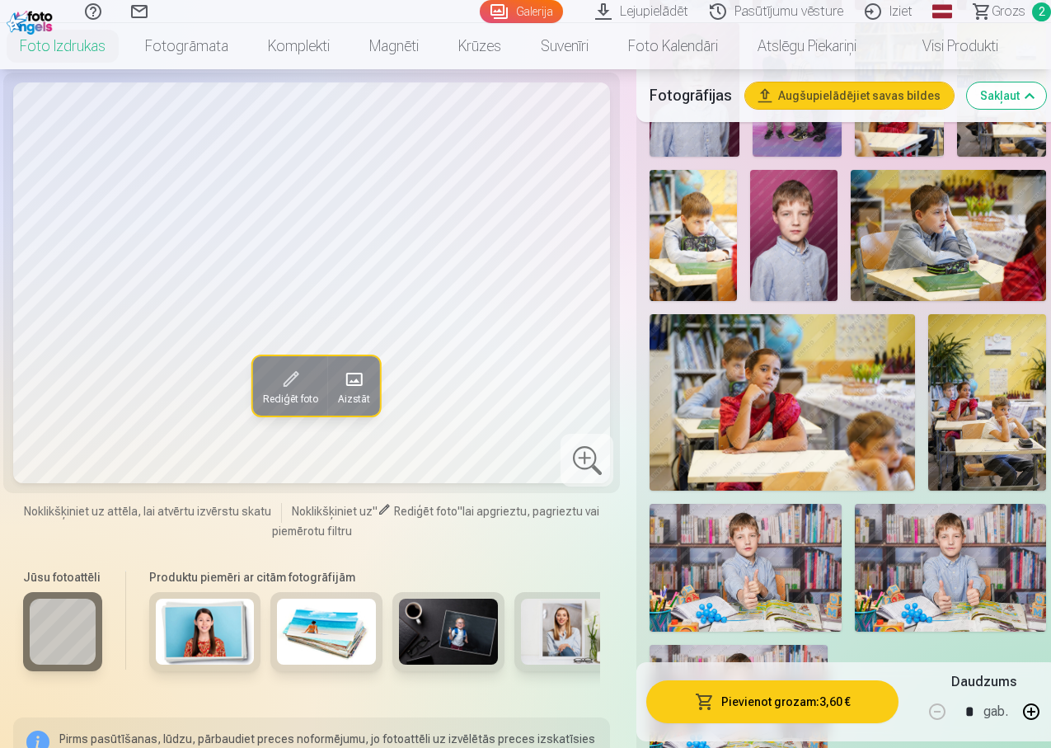
click at [884, 12] on link "Iziet" at bounding box center [891, 11] width 69 height 23
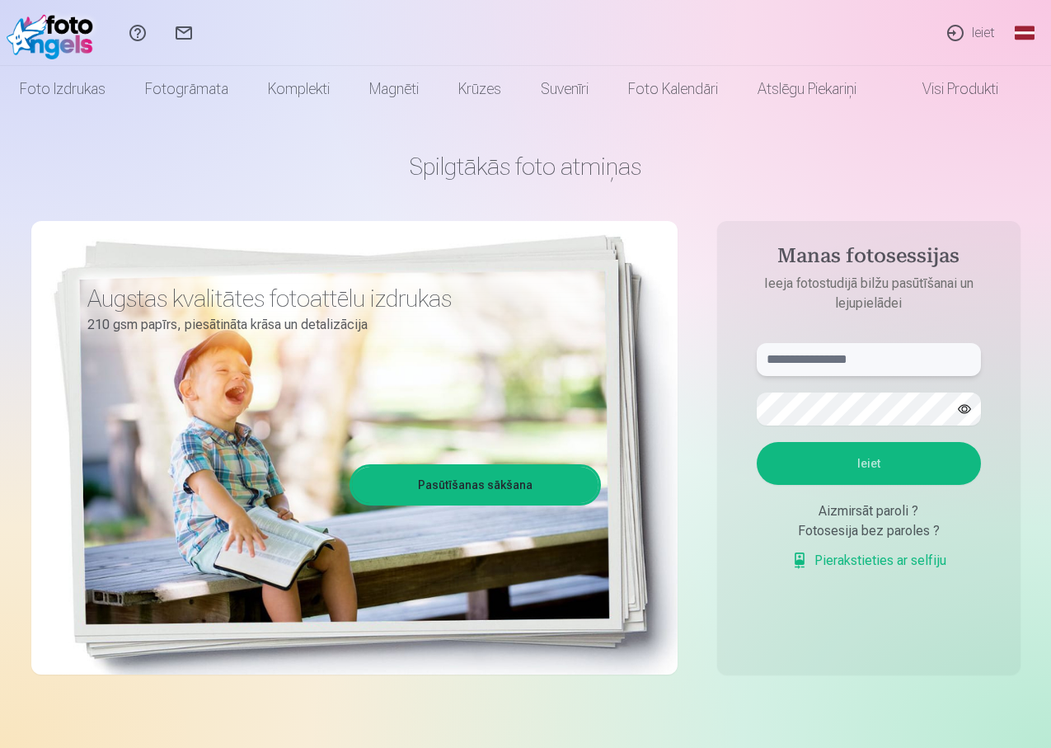
click at [882, 360] on input "text" at bounding box center [869, 359] width 224 height 33
click at [857, 456] on button "Ieiet" at bounding box center [869, 463] width 224 height 43
click at [791, 359] on input "**********" at bounding box center [869, 359] width 224 height 33
type input "**********"
click at [822, 463] on button "Ieiet" at bounding box center [869, 463] width 224 height 43
